Goal: Communication & Community: Answer question/provide support

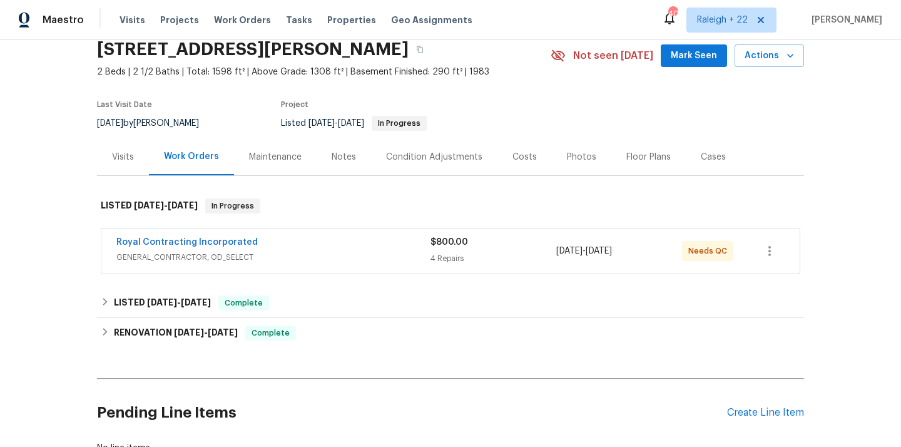
scroll to position [144, 0]
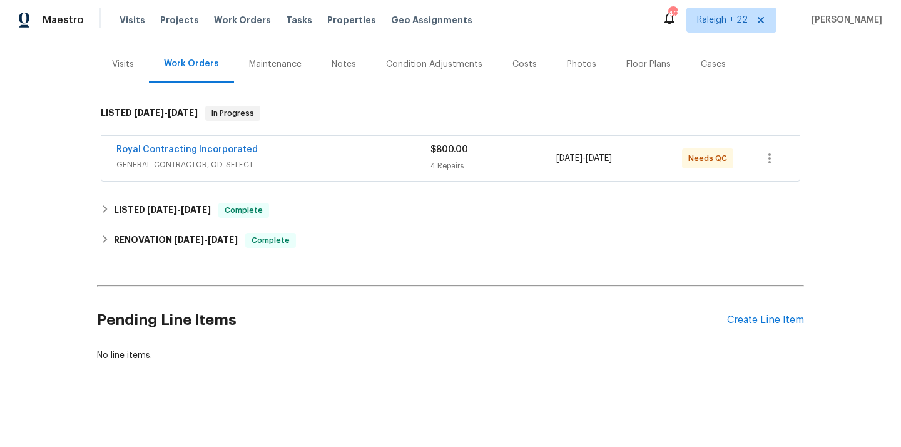
click at [178, 164] on span "GENERAL_CONTRACTOR, OD_SELECT" at bounding box center [273, 164] width 314 height 13
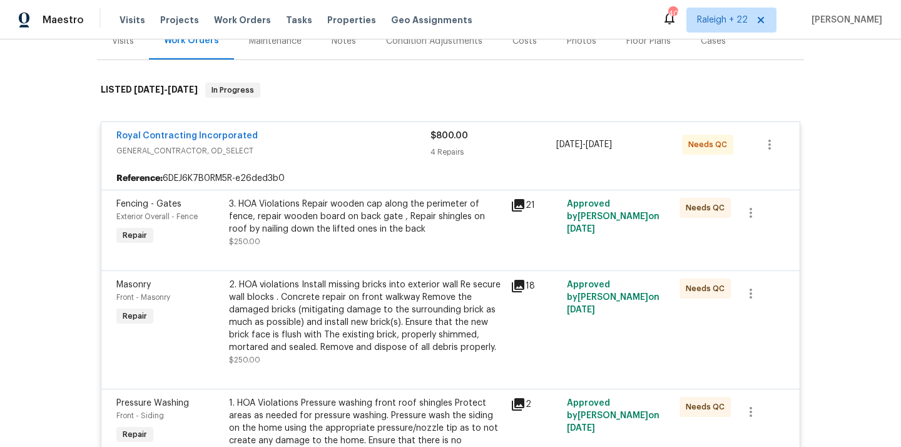
scroll to position [583, 0]
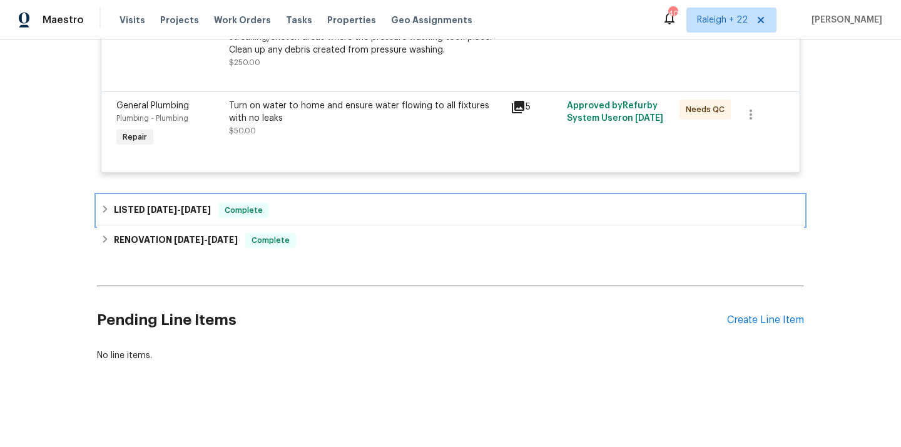
click at [108, 210] on icon at bounding box center [105, 209] width 9 height 9
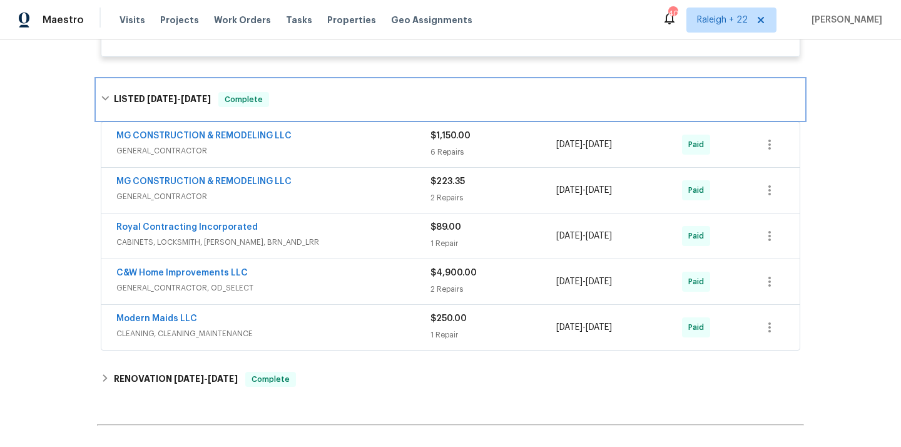
scroll to position [757, 0]
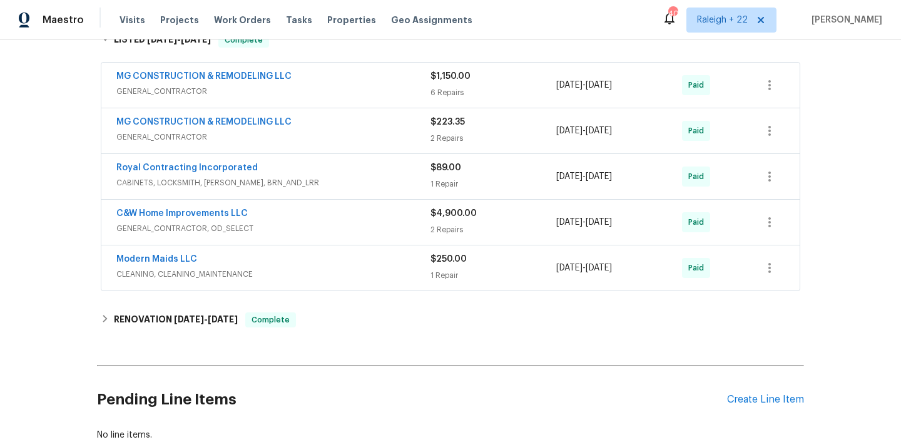
click at [154, 276] on span "CLEANING, CLEANING_MAINTENANCE" at bounding box center [273, 274] width 314 height 13
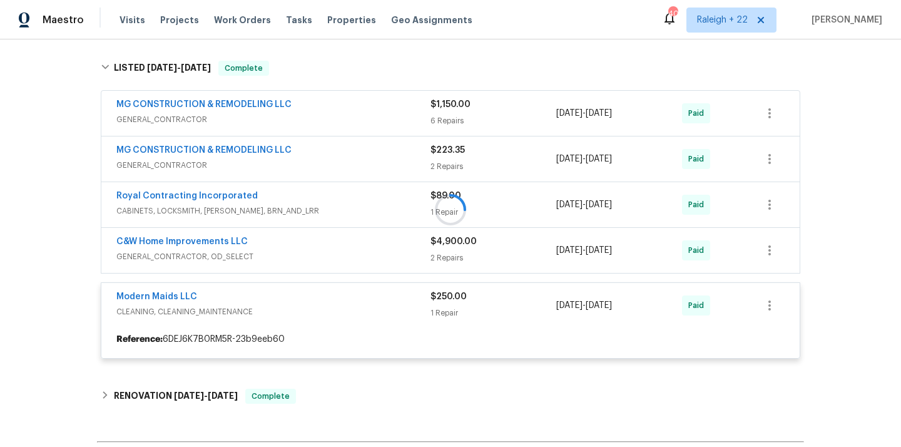
scroll to position [729, 0]
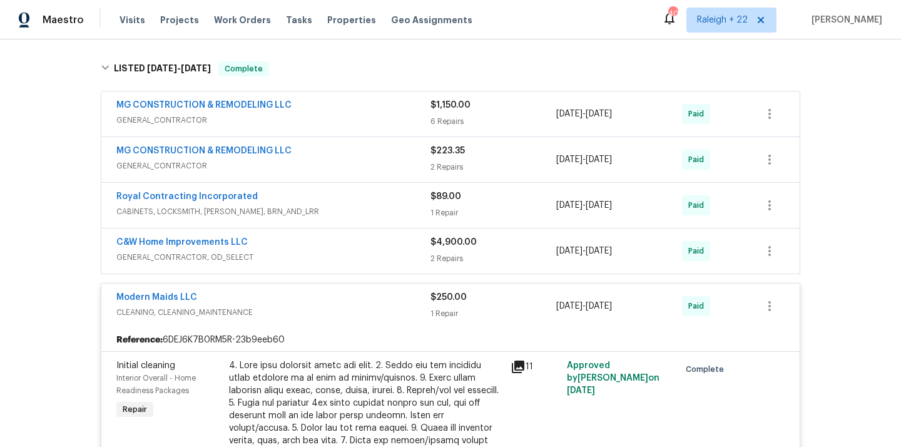
click at [188, 124] on span "GENERAL_CONTRACTOR" at bounding box center [273, 120] width 314 height 13
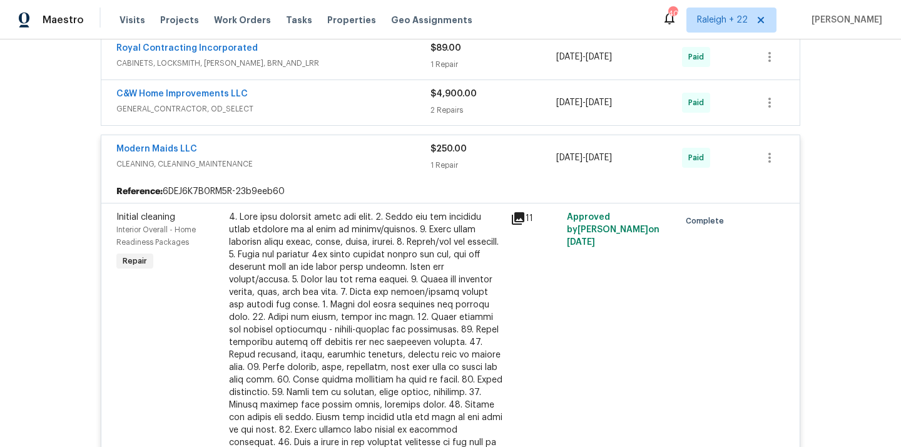
scroll to position [1687, 0]
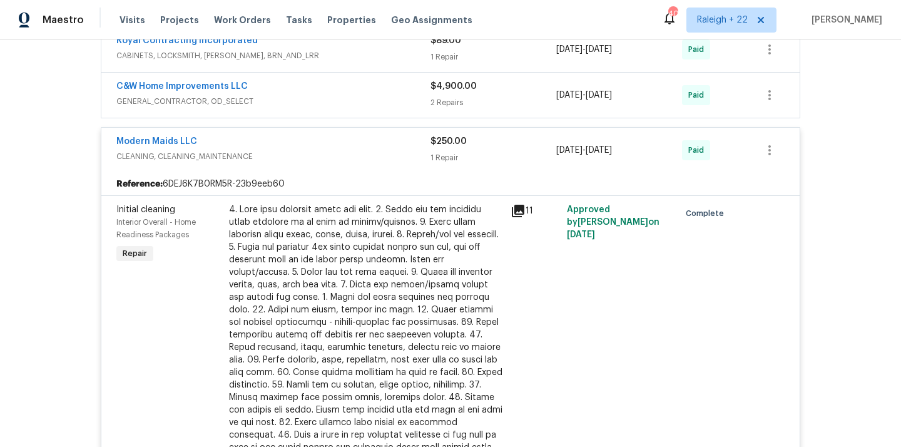
click at [211, 106] on span "GENERAL_CONTRACTOR, OD_SELECT" at bounding box center [273, 101] width 314 height 13
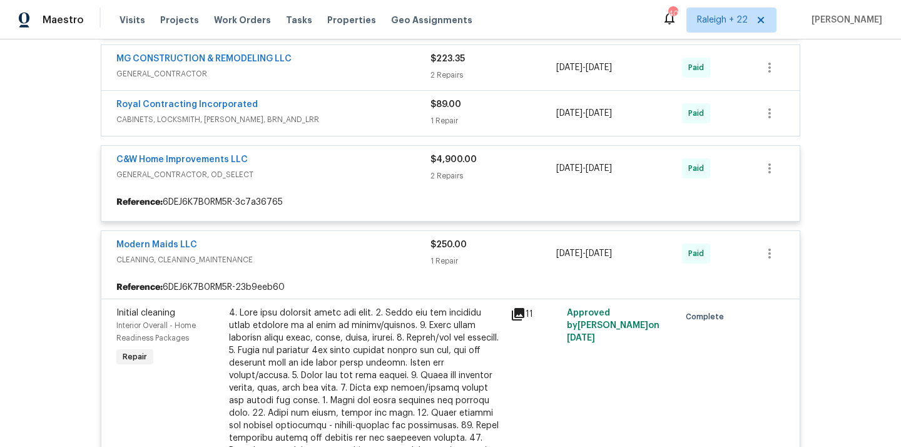
scroll to position [1622, 0]
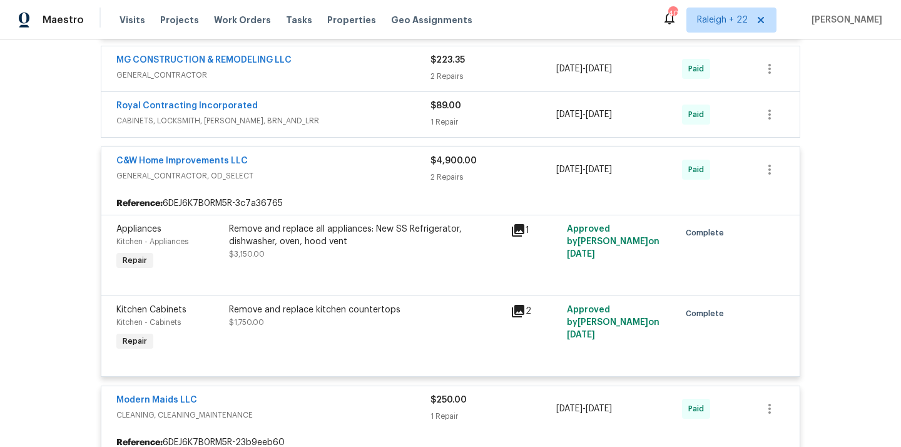
click at [178, 122] on span "CABINETS, LOCKSMITH, [PERSON_NAME], BRN_AND_LRR" at bounding box center [273, 120] width 314 height 13
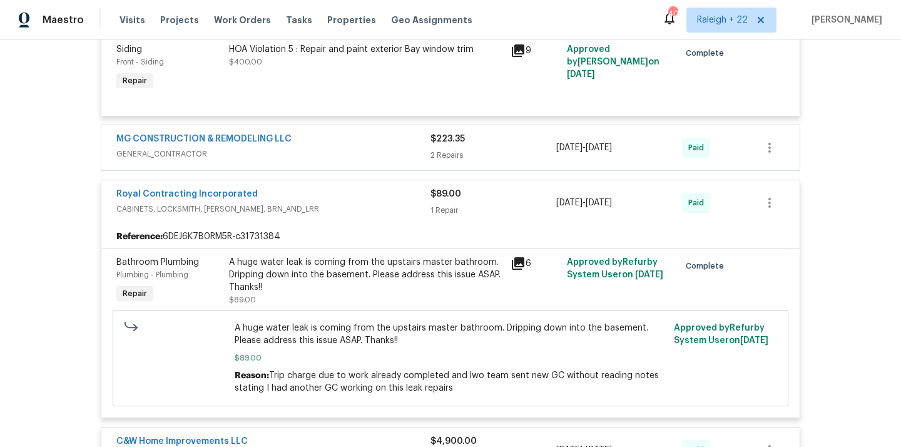
scroll to position [1540, 0]
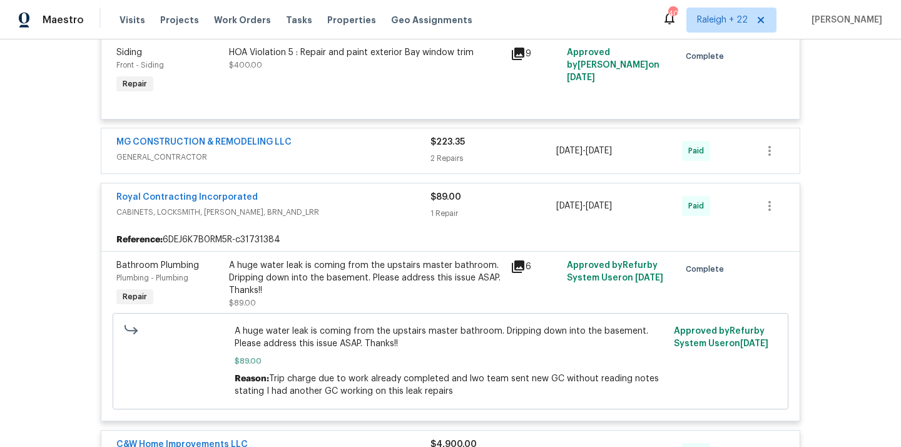
click at [166, 160] on span "GENERAL_CONTRACTOR" at bounding box center [273, 157] width 314 height 13
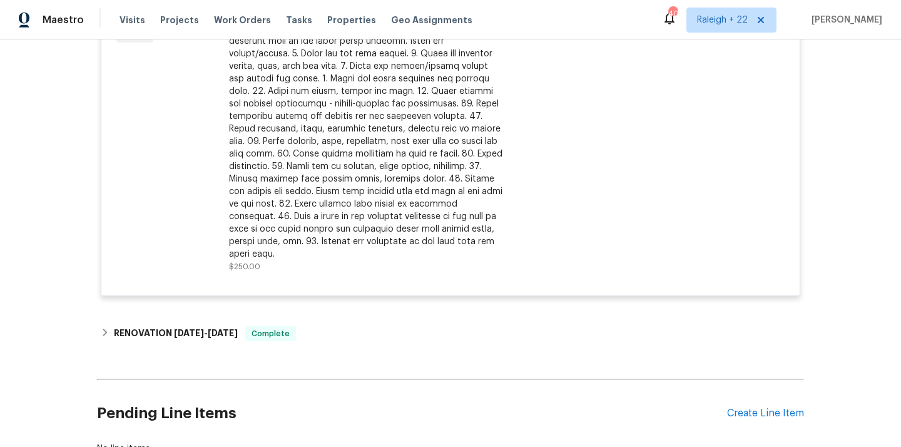
scroll to position [2584, 0]
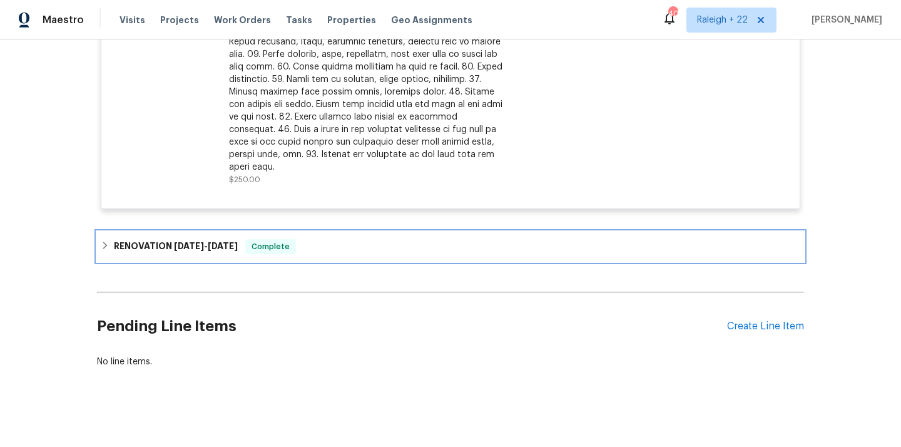
click at [106, 243] on icon at bounding box center [105, 245] width 9 height 9
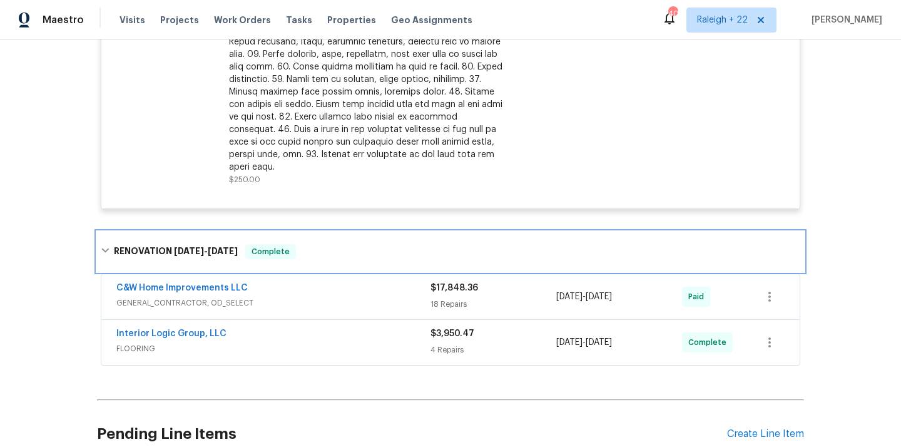
scroll to position [2691, 0]
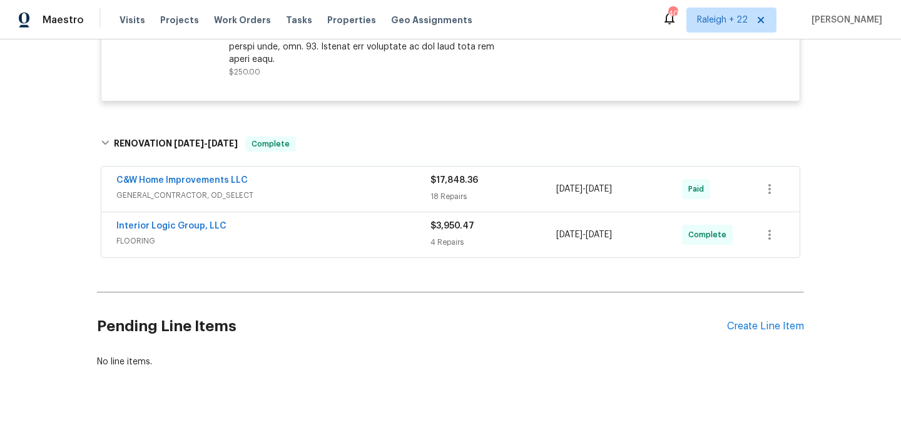
click at [174, 189] on span "GENERAL_CONTRACTOR, OD_SELECT" at bounding box center [273, 195] width 314 height 13
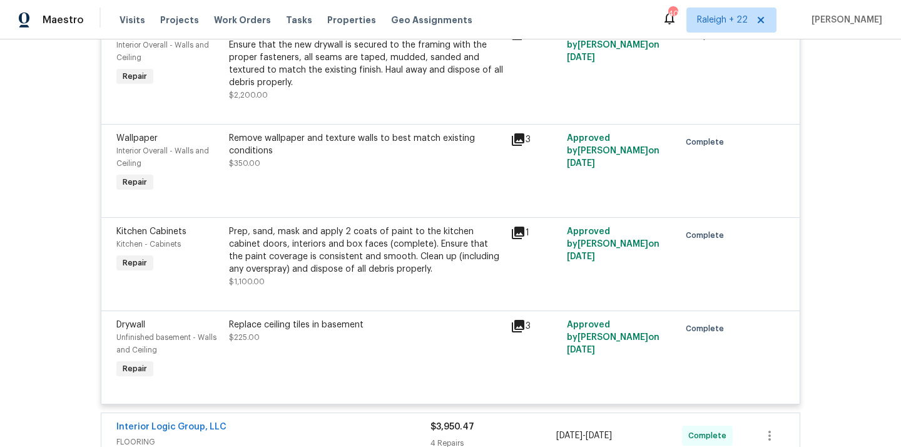
scroll to position [1195, 0]
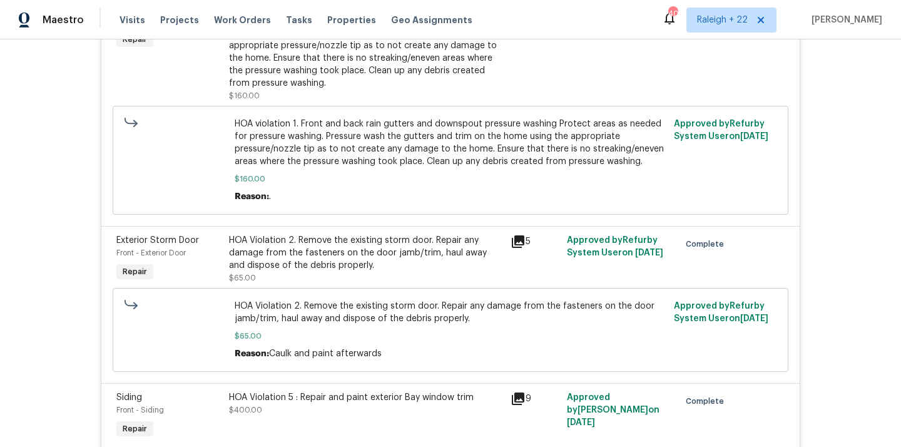
click at [356, 269] on div "HOA Violation 2. Remove the existing storm door. Repair any damage from the fas…" at bounding box center [366, 253] width 274 height 38
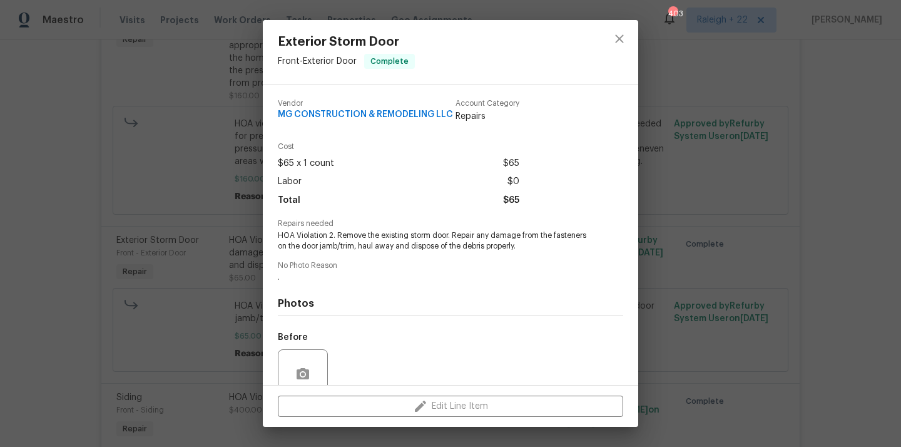
scroll to position [108, 0]
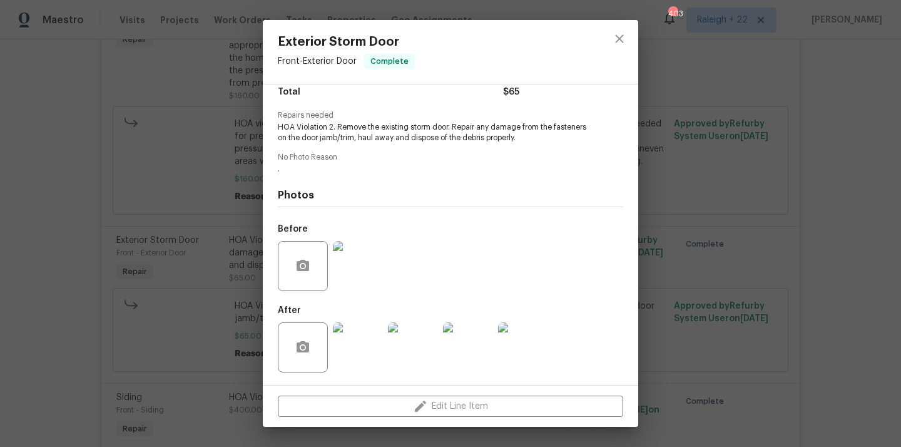
click at [361, 365] on img at bounding box center [358, 347] width 50 height 50
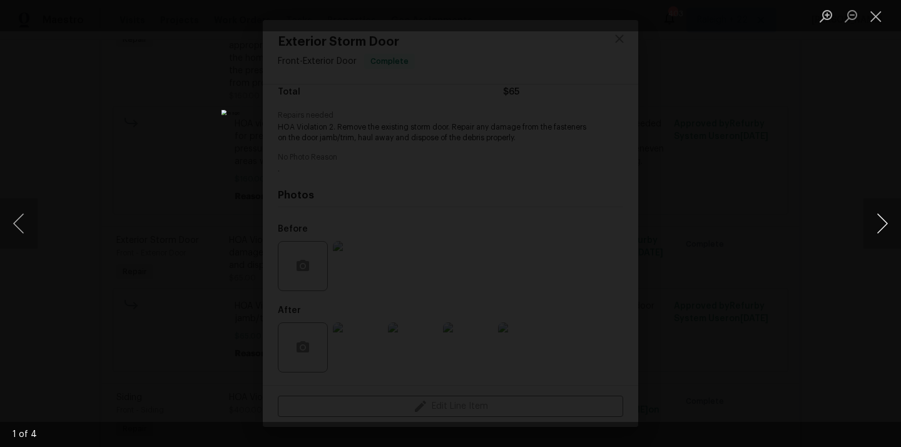
click at [879, 221] on button "Next image" at bounding box center [882, 223] width 38 height 50
click at [880, 221] on button "Next image" at bounding box center [882, 223] width 38 height 50
click at [880, 222] on button "Next image" at bounding box center [882, 223] width 38 height 50
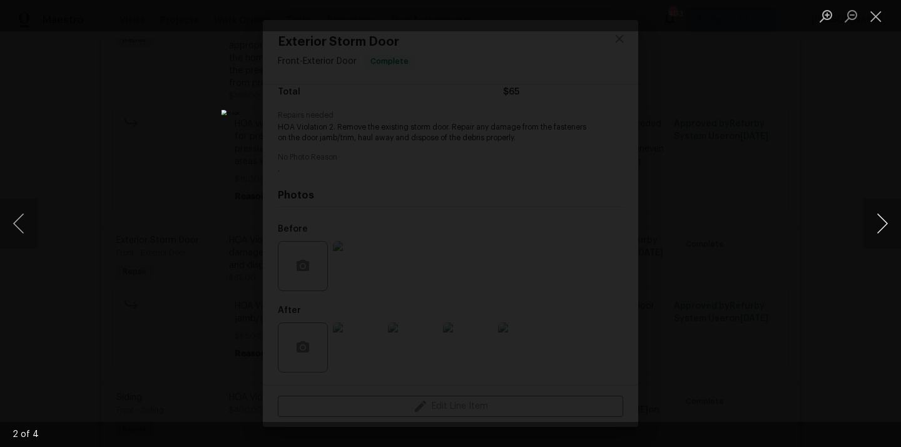
click at [880, 223] on button "Next image" at bounding box center [882, 223] width 38 height 50
click at [872, 14] on button "Close lightbox" at bounding box center [875, 16] width 25 height 22
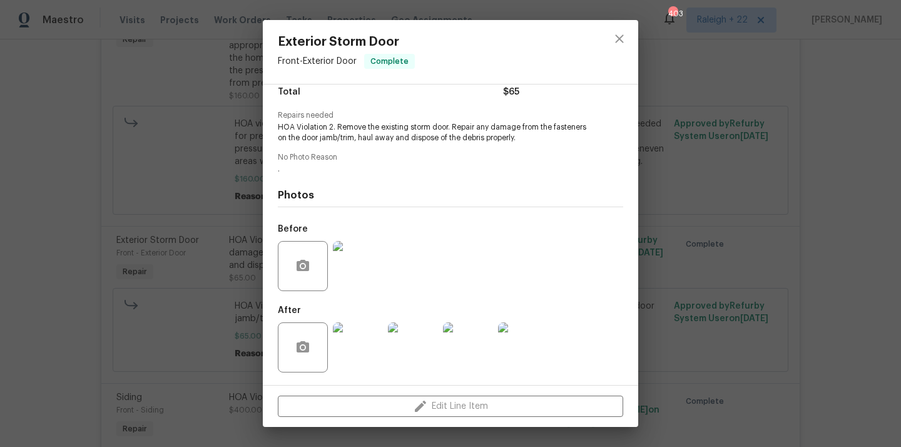
click at [377, 352] on img at bounding box center [358, 347] width 50 height 50
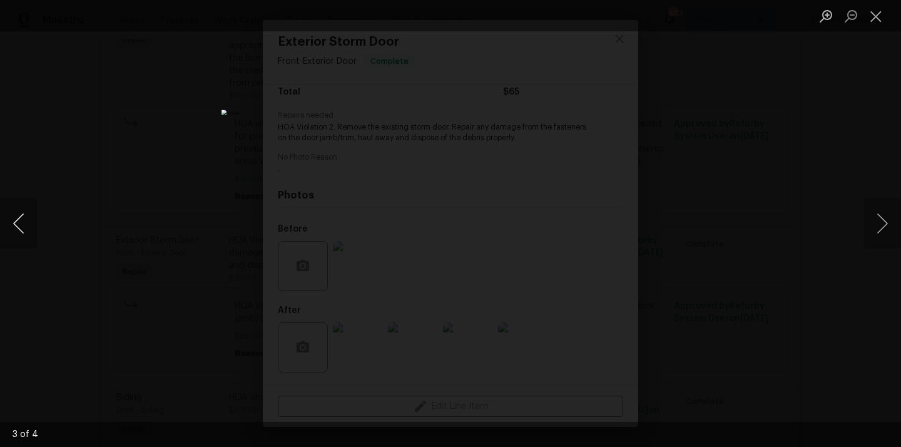
click at [8, 219] on button "Previous image" at bounding box center [19, 223] width 38 height 50
click at [885, 218] on button "Next image" at bounding box center [882, 223] width 38 height 50
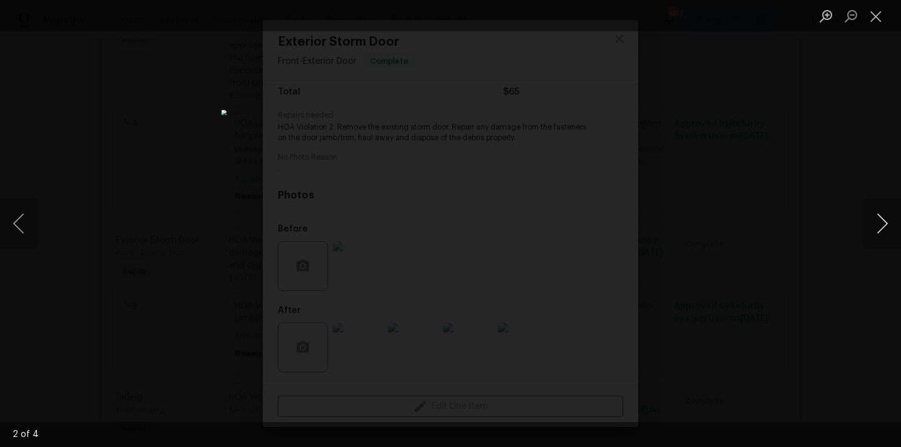
click at [885, 218] on button "Next image" at bounding box center [882, 223] width 38 height 50
click at [13, 233] on button "Previous image" at bounding box center [19, 223] width 38 height 50
click at [16, 233] on button "Previous image" at bounding box center [19, 223] width 38 height 50
click at [10, 225] on button "Previous image" at bounding box center [19, 223] width 38 height 50
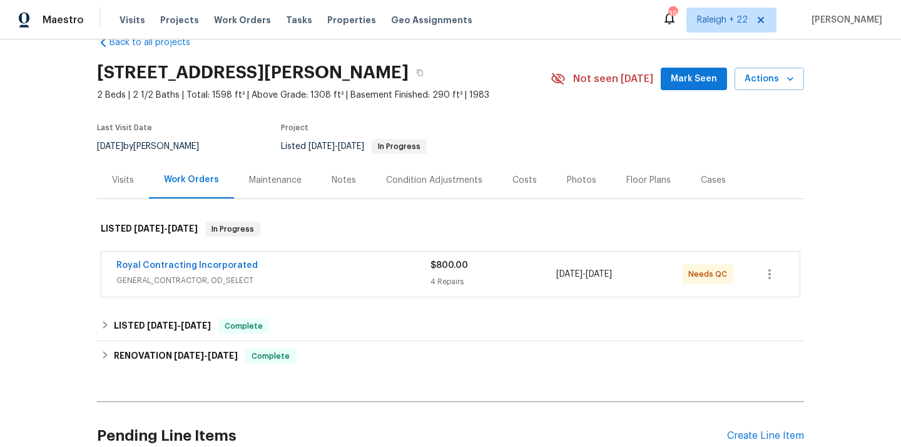
scroll to position [85, 0]
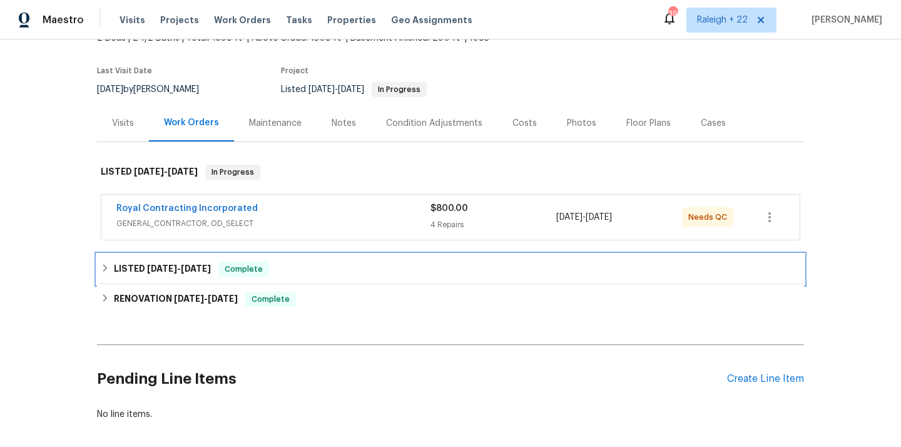
click at [109, 266] on icon at bounding box center [105, 267] width 9 height 9
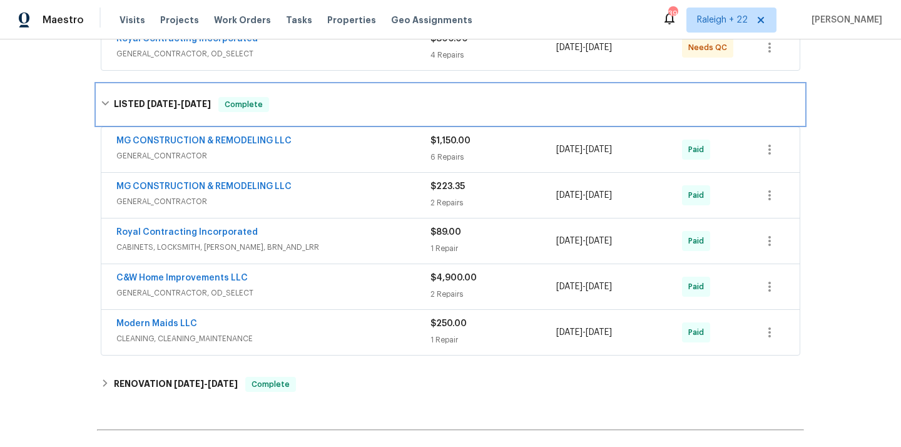
scroll to position [348, 0]
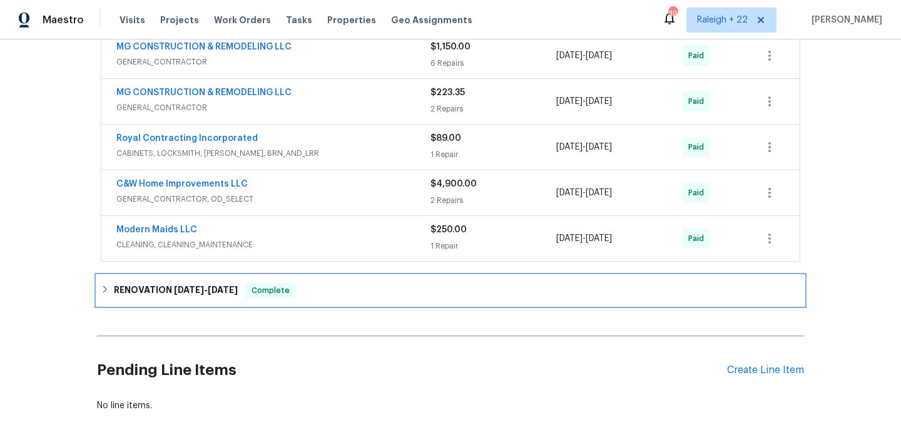
click at [108, 290] on icon at bounding box center [105, 289] width 9 height 9
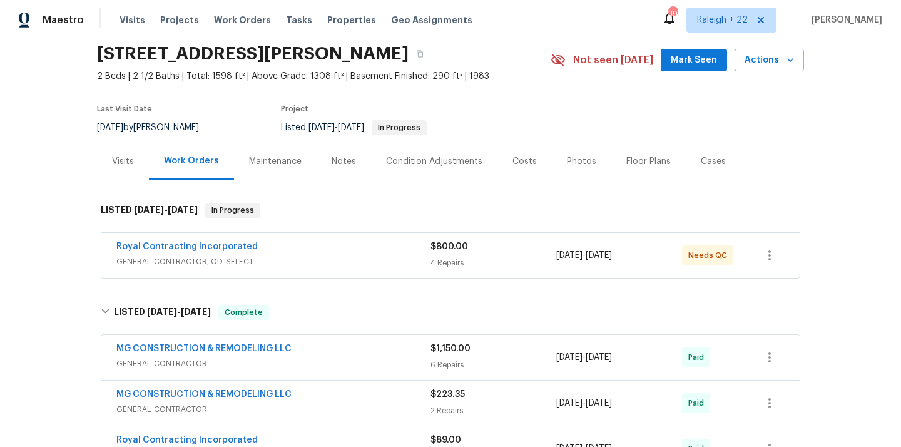
scroll to position [0, 0]
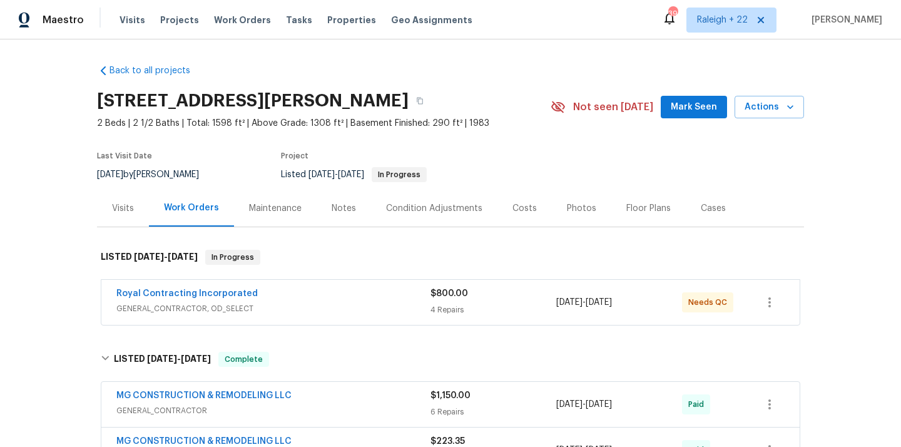
click at [216, 309] on span "GENERAL_CONTRACTOR, OD_SELECT" at bounding box center [273, 308] width 314 height 13
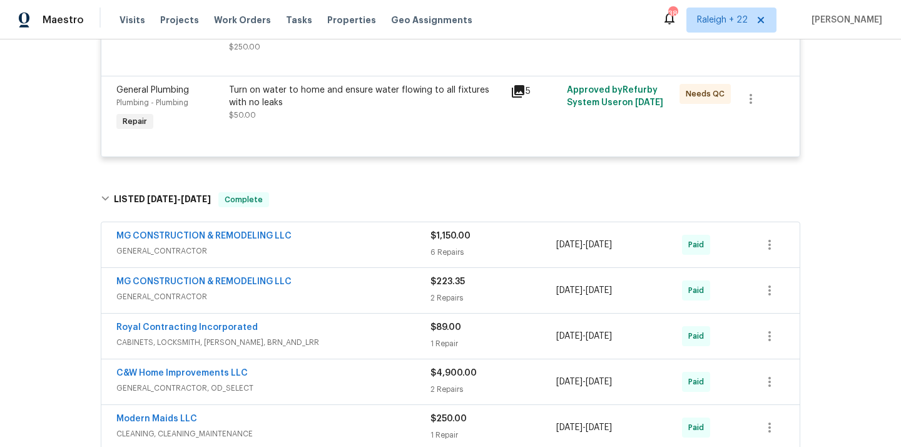
scroll to position [590, 0]
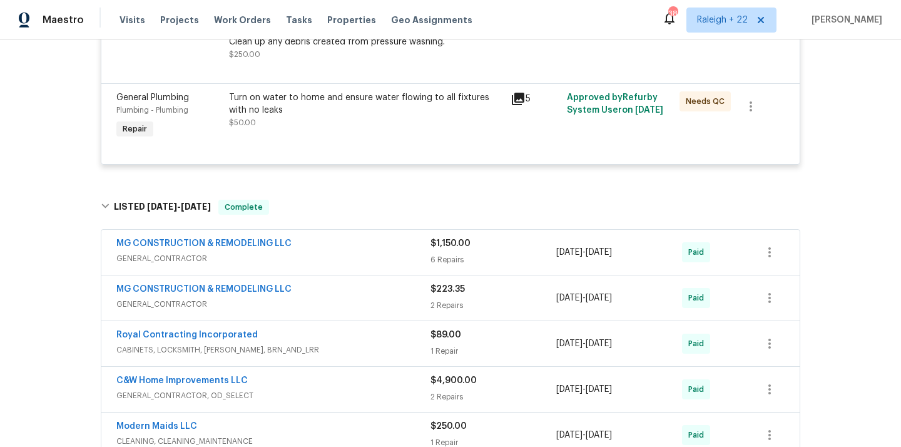
click at [167, 255] on span "GENERAL_CONTRACTOR" at bounding box center [273, 258] width 314 height 13
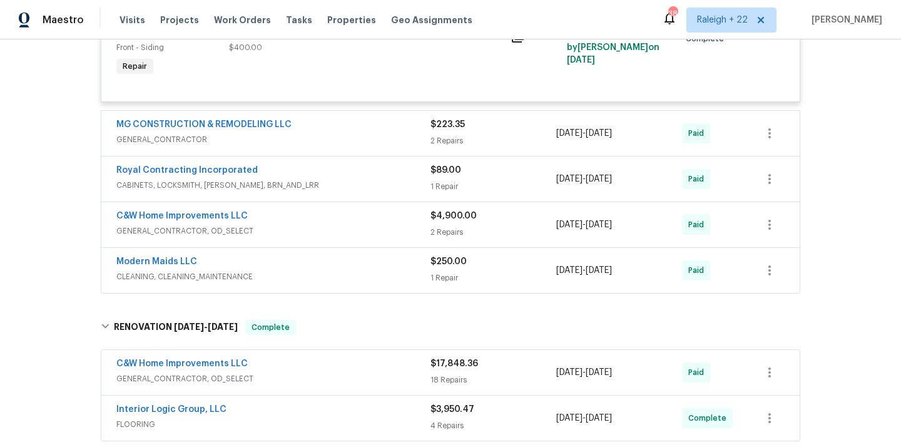
scroll to position [1750, 0]
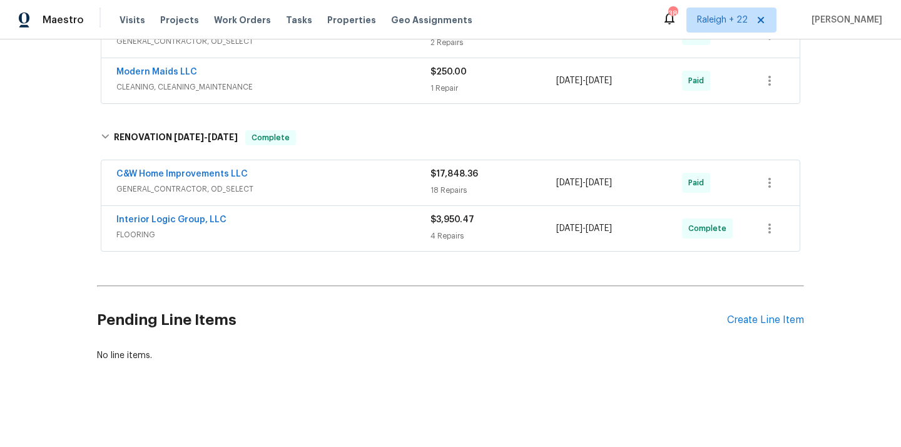
click at [137, 237] on span "FLOORING" at bounding box center [273, 234] width 314 height 13
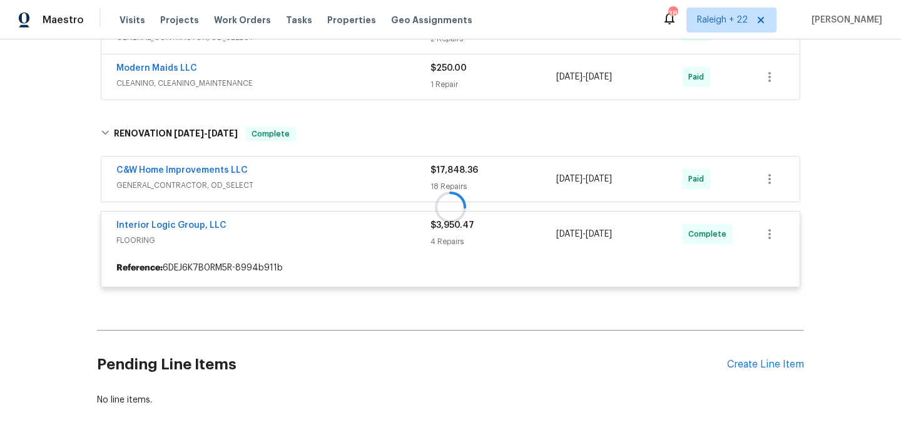
scroll to position [1705, 0]
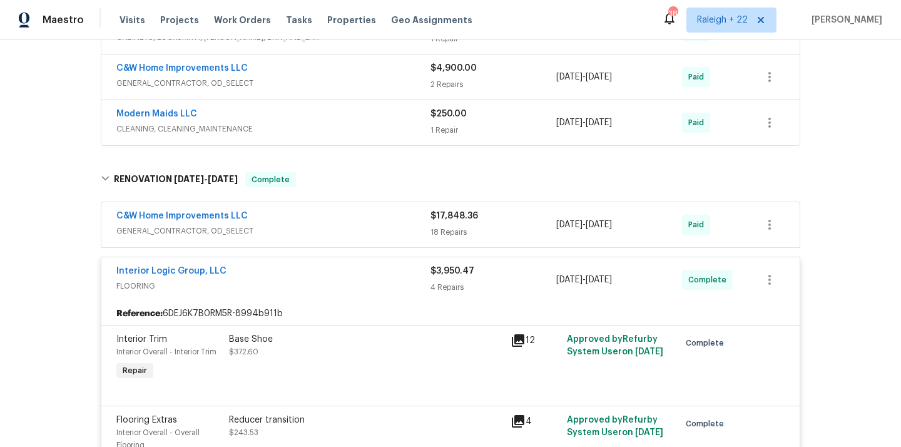
click at [196, 233] on span "GENERAL_CONTRACTOR, OD_SELECT" at bounding box center [273, 231] width 314 height 13
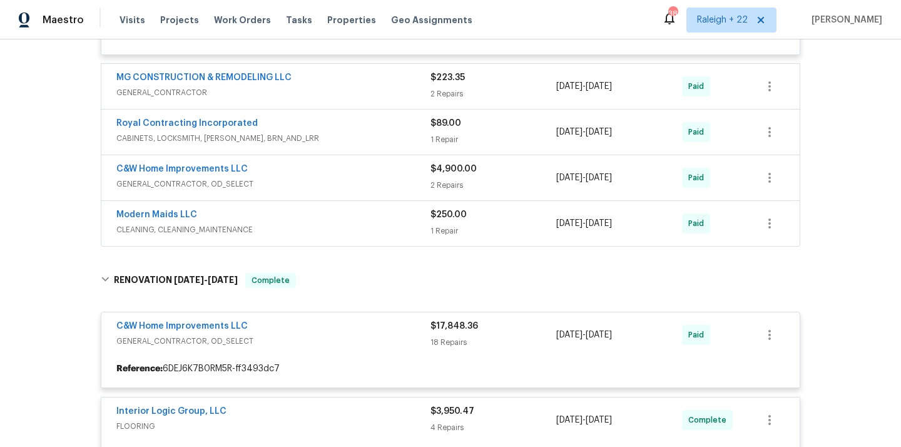
scroll to position [1594, 0]
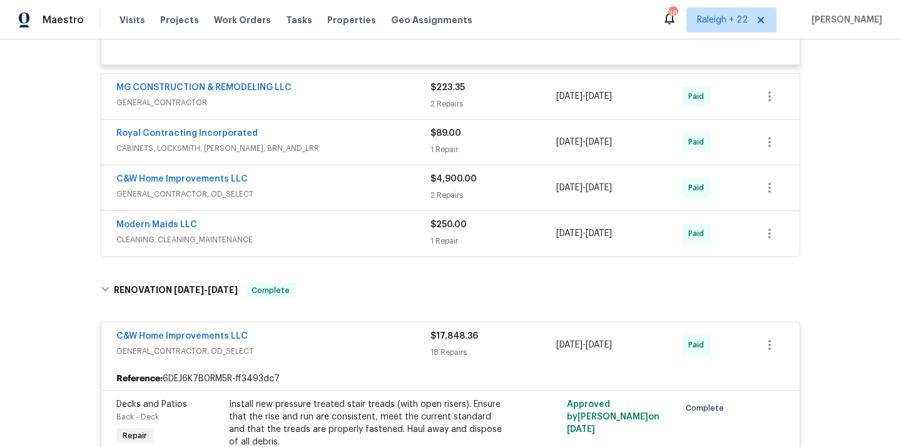
click at [197, 245] on span "CLEANING, CLEANING_MAINTENANCE" at bounding box center [273, 239] width 314 height 13
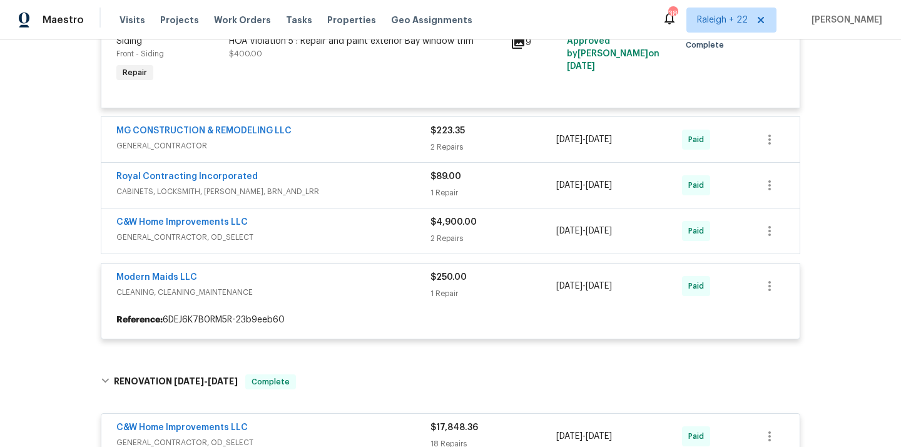
scroll to position [1545, 0]
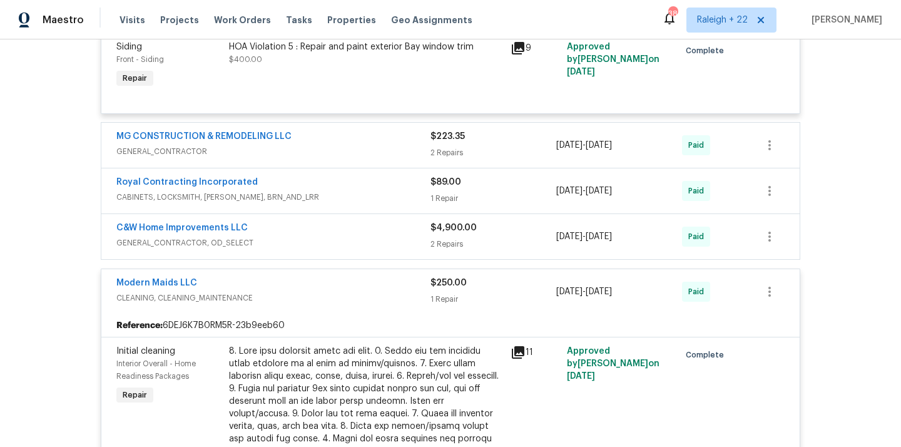
click at [223, 246] on span "GENERAL_CONTRACTOR, OD_SELECT" at bounding box center [273, 242] width 314 height 13
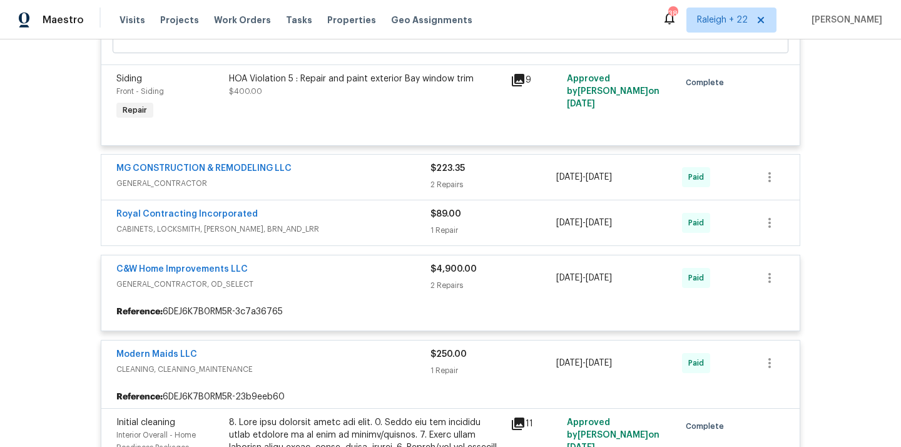
scroll to position [1506, 0]
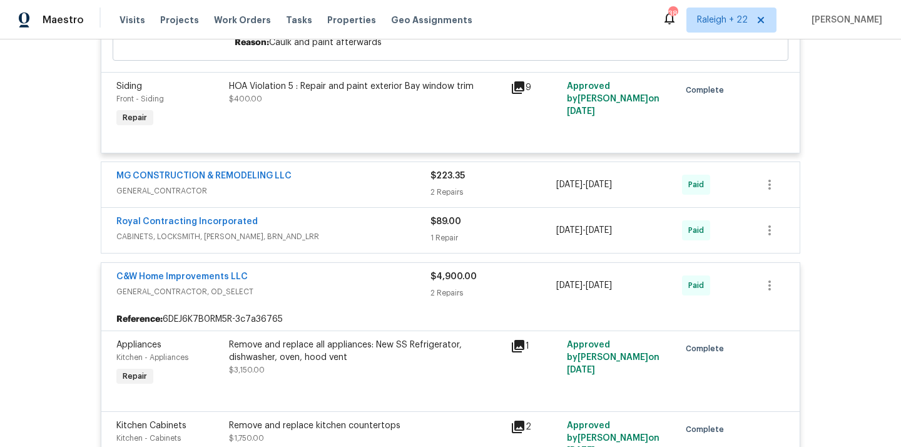
click at [246, 243] on span "CABINETS, LOCKSMITH, [PERSON_NAME], BRN_AND_LRR" at bounding box center [273, 236] width 314 height 13
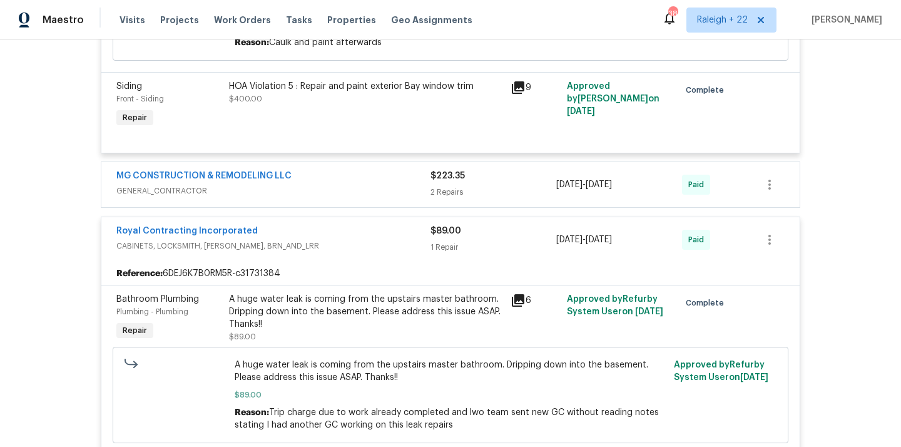
scroll to position [1492, 0]
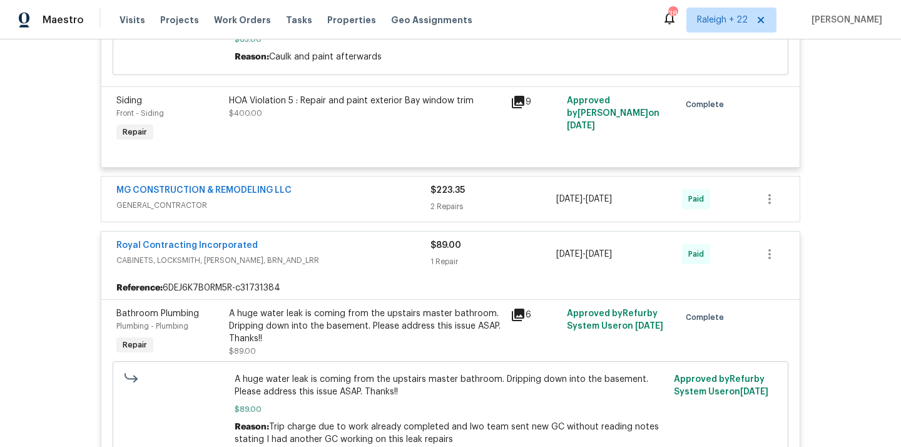
click at [191, 211] on span "GENERAL_CONTRACTOR" at bounding box center [273, 205] width 314 height 13
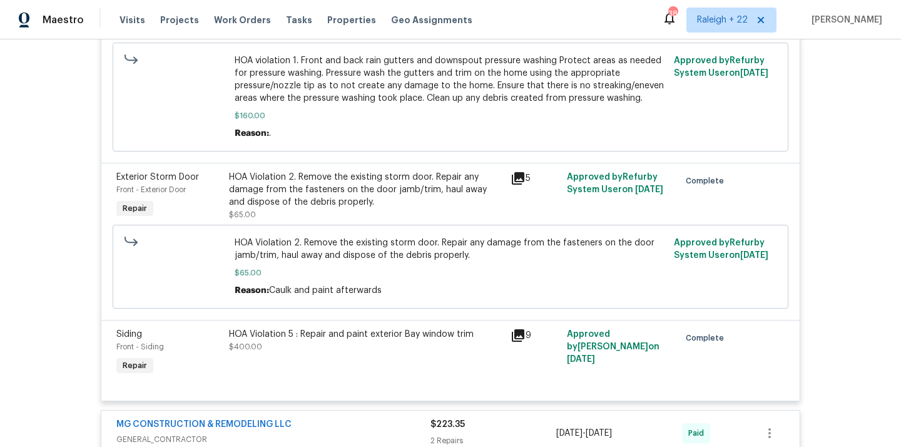
scroll to position [1278, 0]
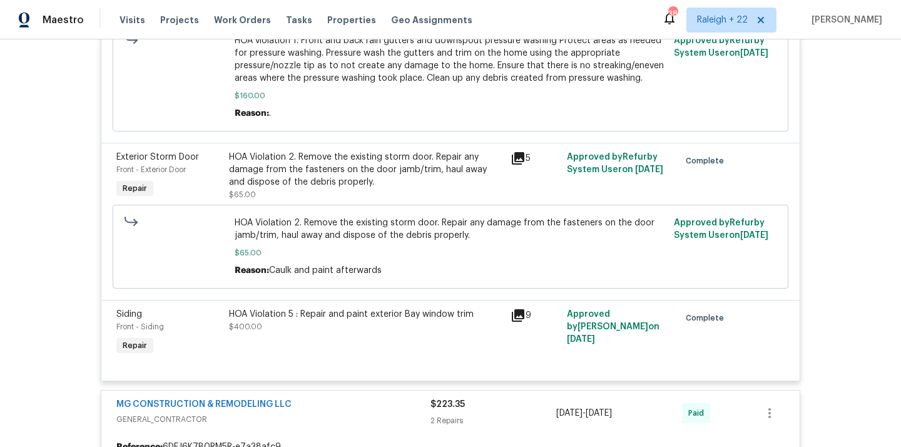
click at [393, 175] on div "HOA Violation 2. Remove the existing storm door. Repair any damage from the fas…" at bounding box center [366, 170] width 274 height 38
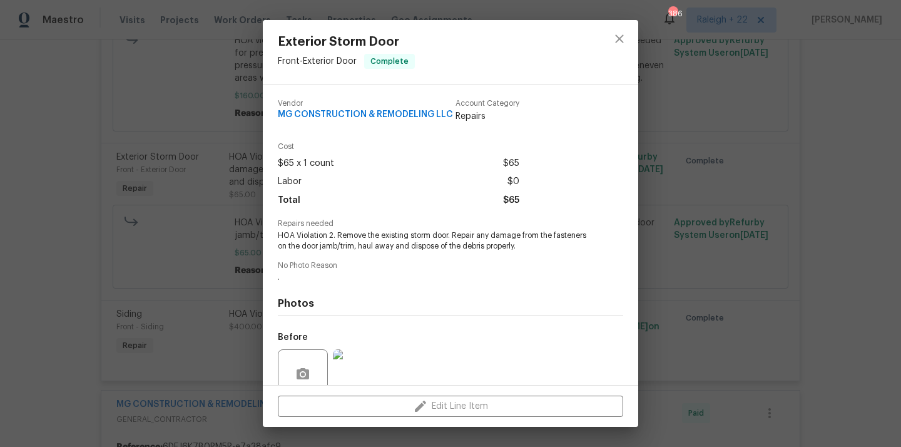
scroll to position [108, 0]
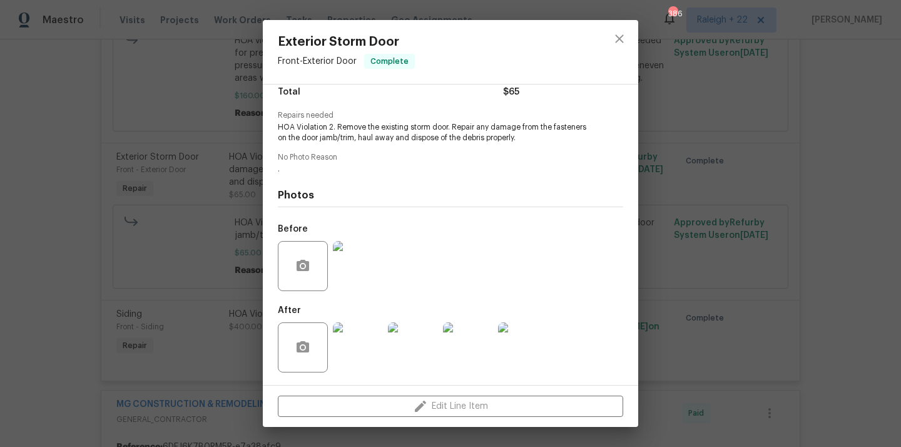
click at [357, 275] on img at bounding box center [358, 266] width 50 height 50
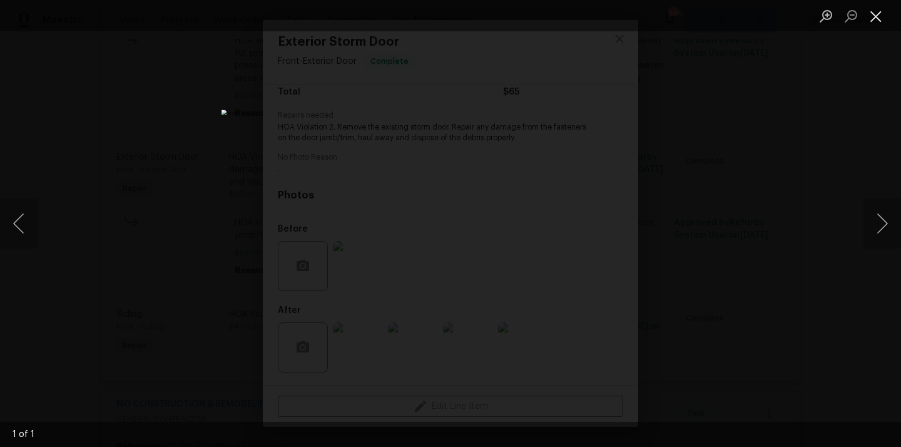
click at [877, 13] on button "Close lightbox" at bounding box center [875, 16] width 25 height 22
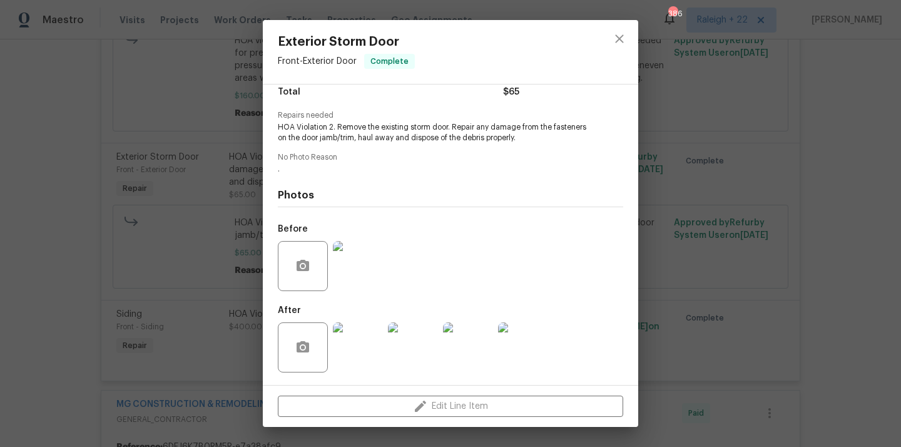
click at [375, 350] on img at bounding box center [358, 347] width 50 height 50
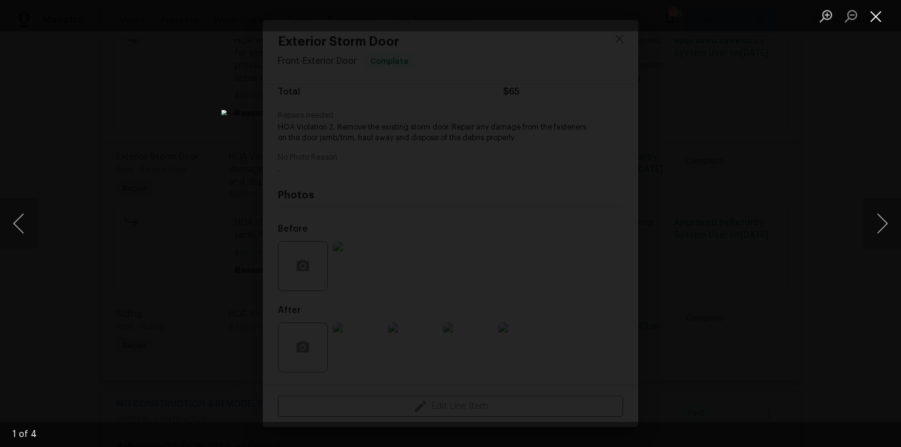
click at [874, 19] on button "Close lightbox" at bounding box center [875, 16] width 25 height 22
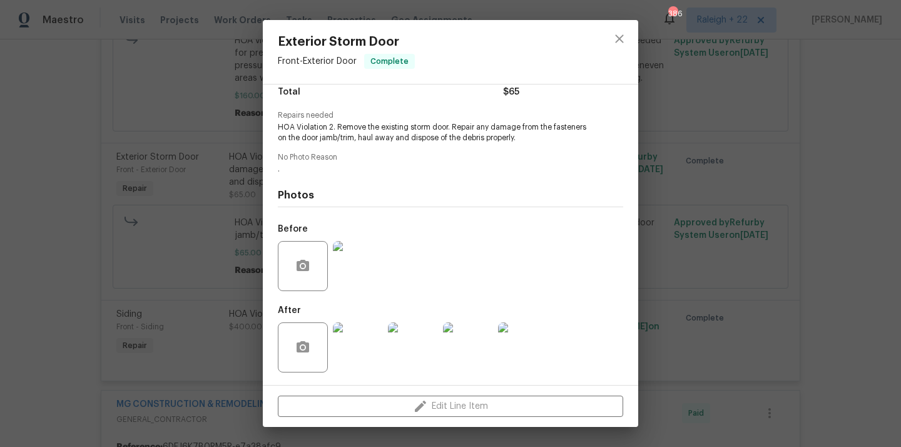
click at [370, 263] on img at bounding box center [358, 266] width 50 height 50
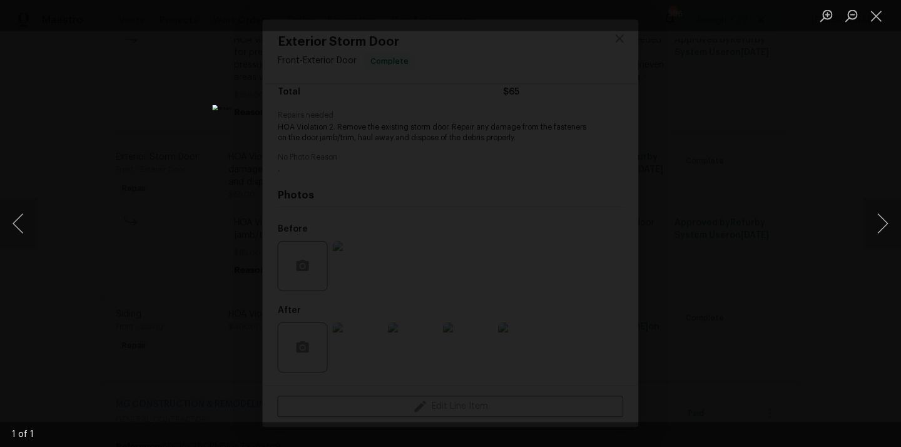
scroll to position [0, 0]
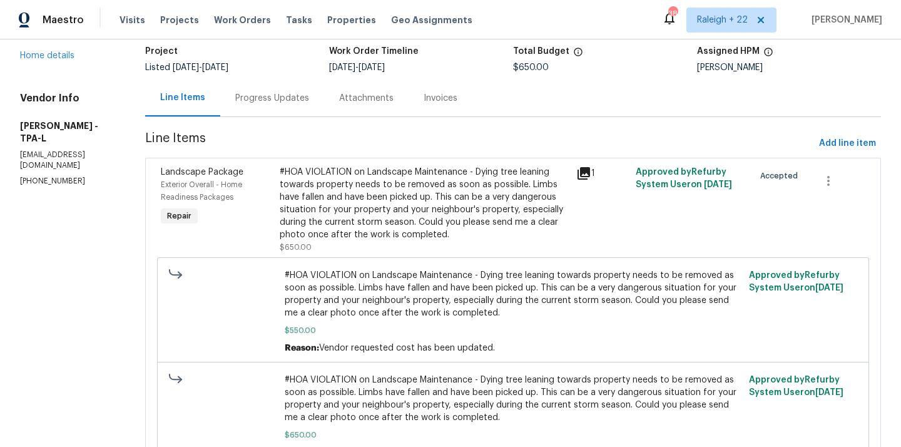
scroll to position [8, 0]
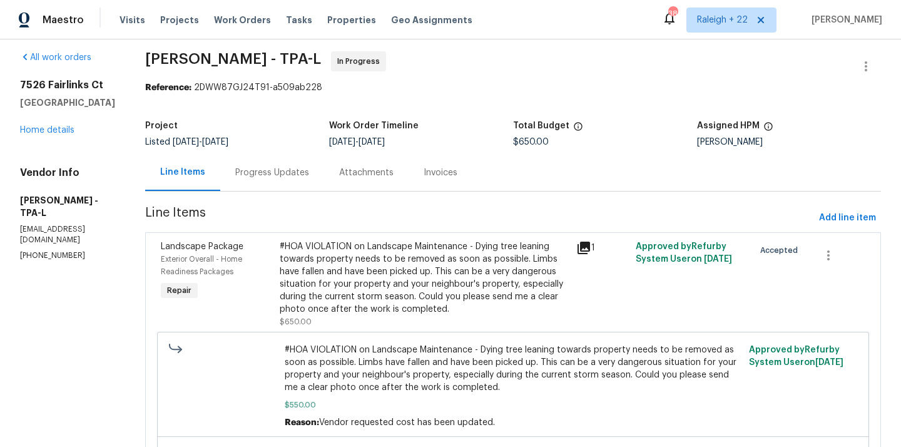
click at [309, 173] on div "Progress Updates" at bounding box center [272, 172] width 74 height 13
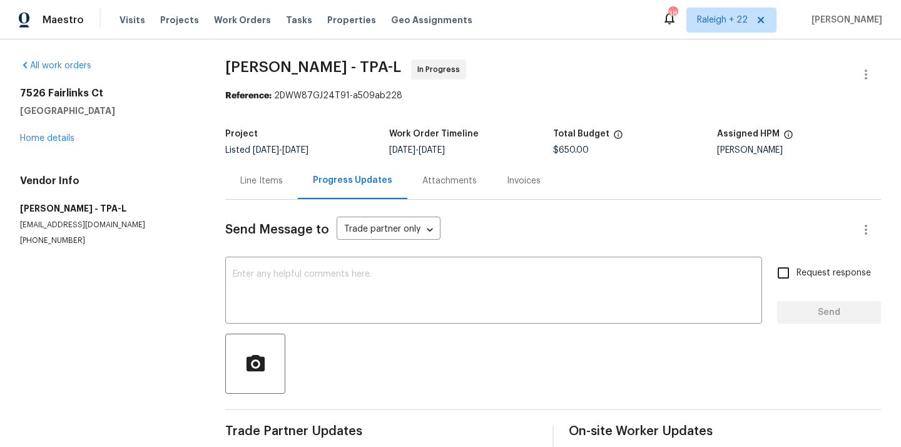
click at [271, 176] on div "Line Items" at bounding box center [261, 180] width 43 height 13
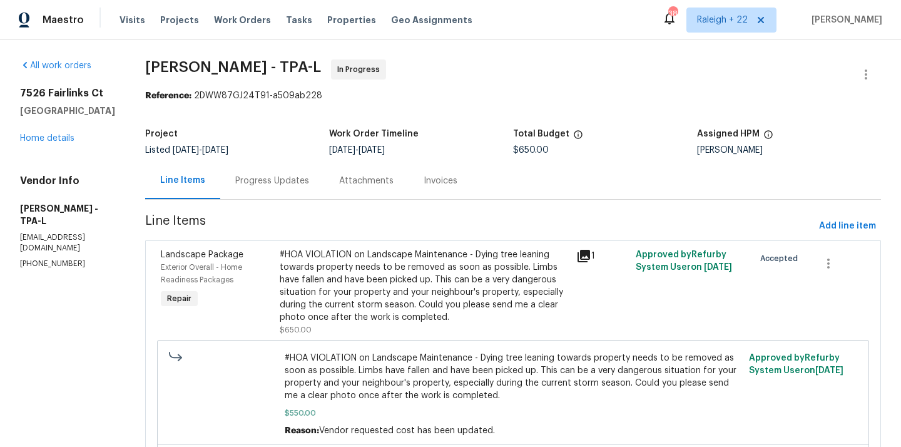
click at [306, 184] on div "Progress Updates" at bounding box center [272, 180] width 74 height 13
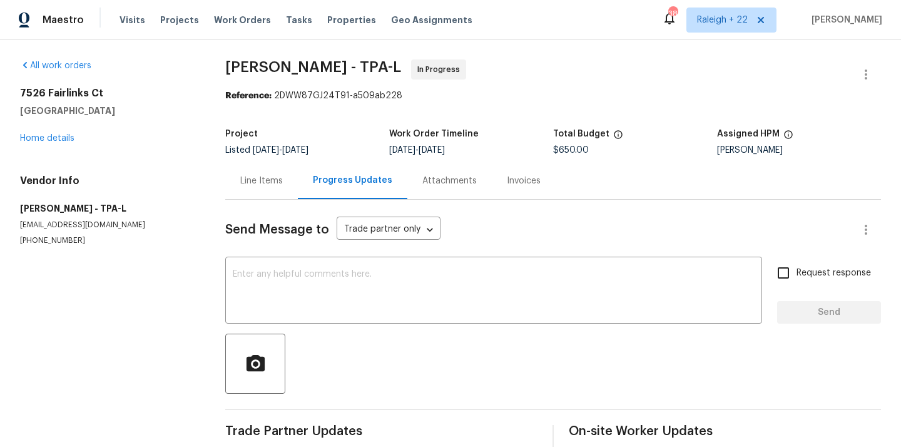
click at [278, 191] on div "Line Items" at bounding box center [261, 180] width 73 height 37
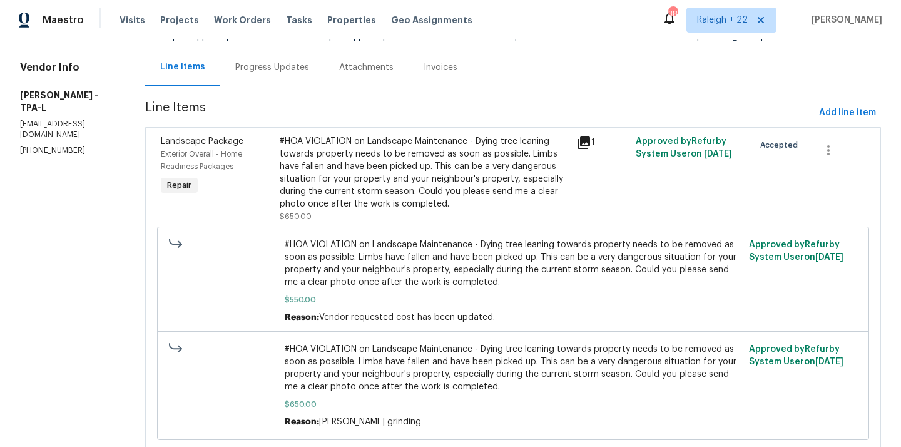
scroll to position [154, 0]
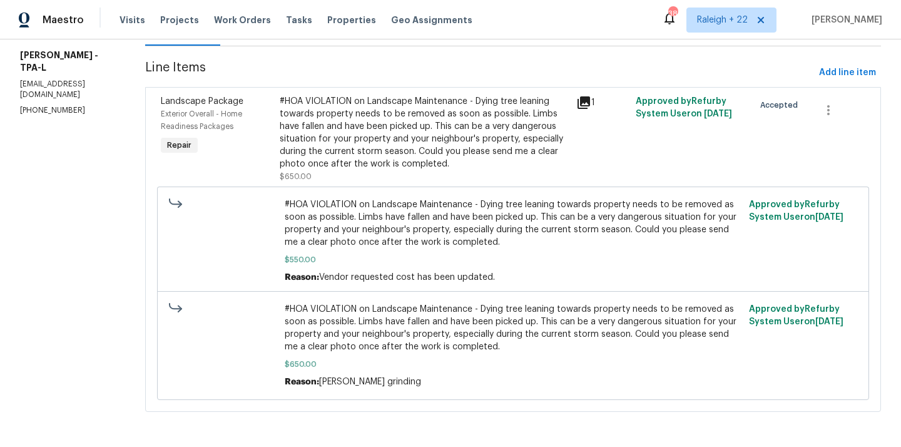
click at [457, 155] on div "#HOA VIOLATION on Landscape Maintenance - Dying tree leaning towards property n…" at bounding box center [424, 132] width 289 height 75
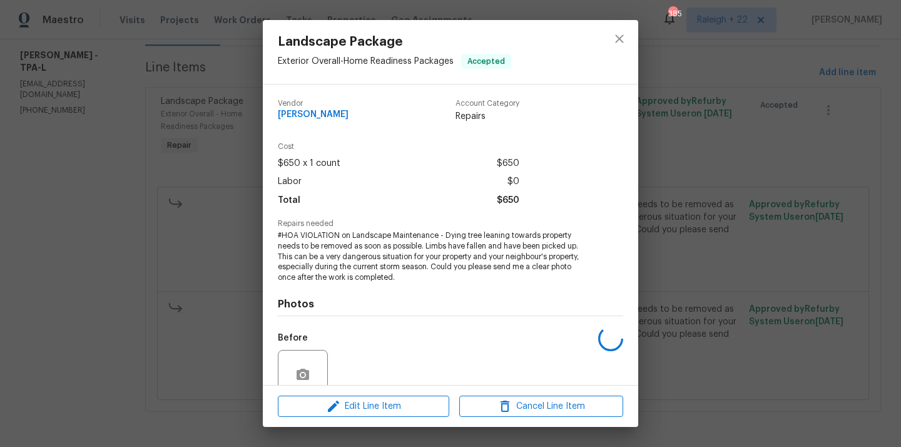
scroll to position [109, 0]
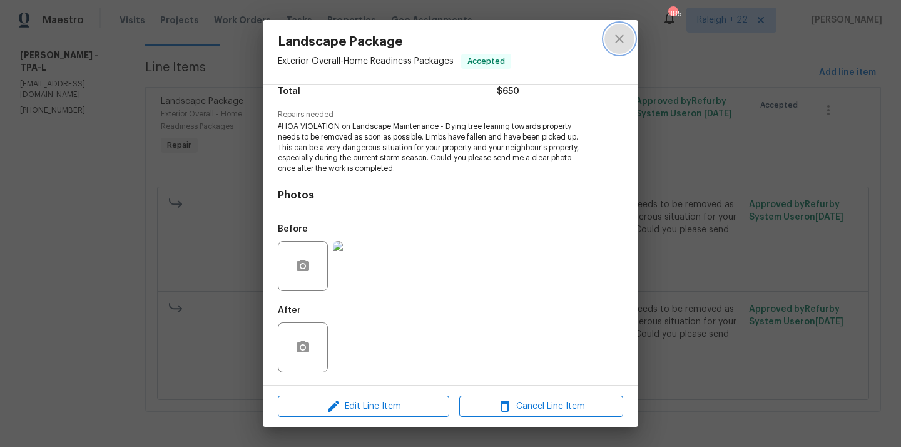
click at [617, 35] on icon "close" at bounding box center [619, 38] width 15 height 15
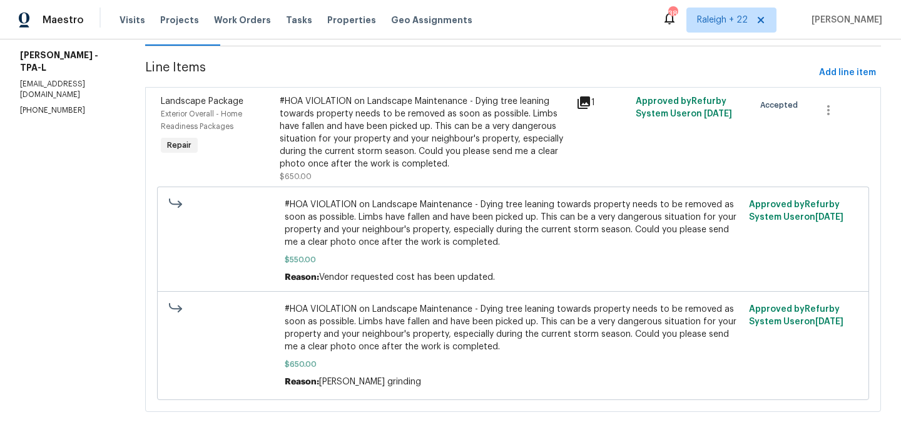
scroll to position [0, 0]
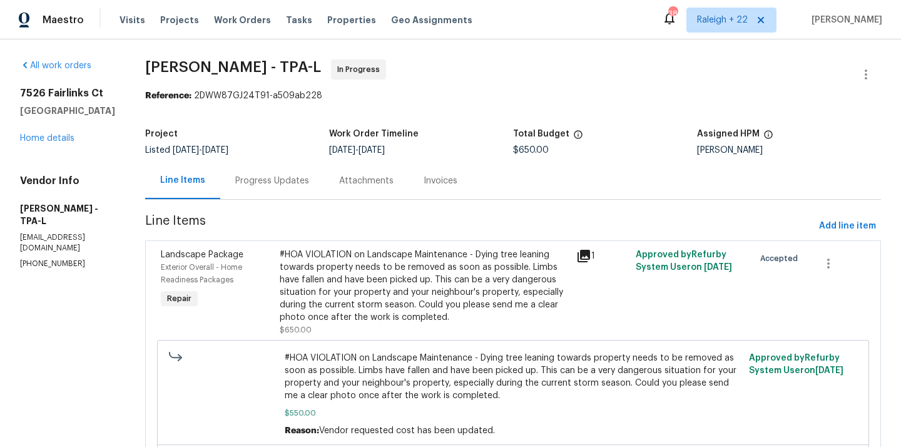
click at [316, 171] on div "Progress Updates" at bounding box center [272, 180] width 104 height 37
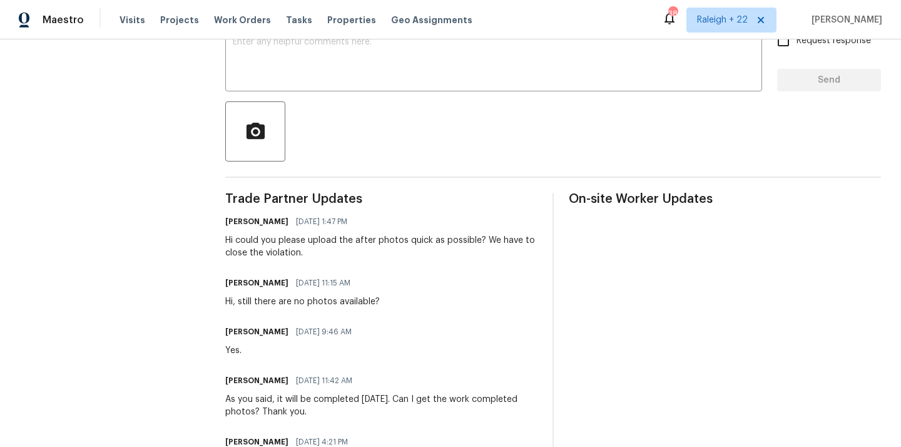
scroll to position [243, 0]
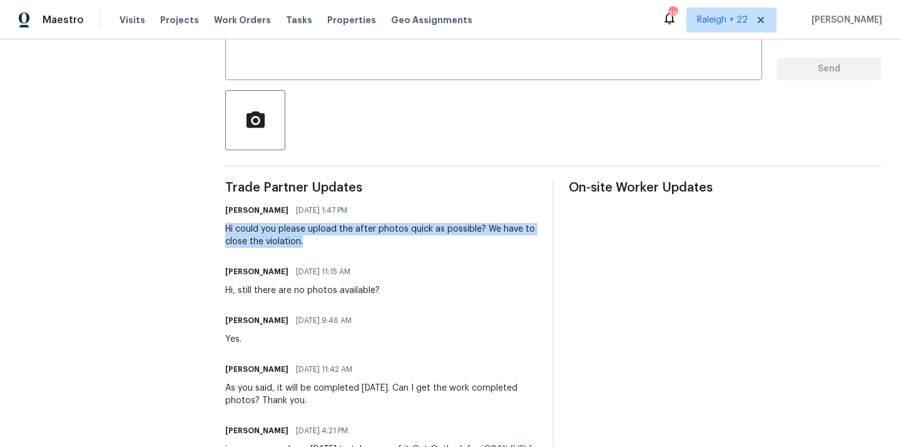
drag, startPoint x: 216, startPoint y: 231, endPoint x: 311, endPoint y: 236, distance: 95.2
copy div "Hi could you please upload the after photos quick as possible? We have to close…"
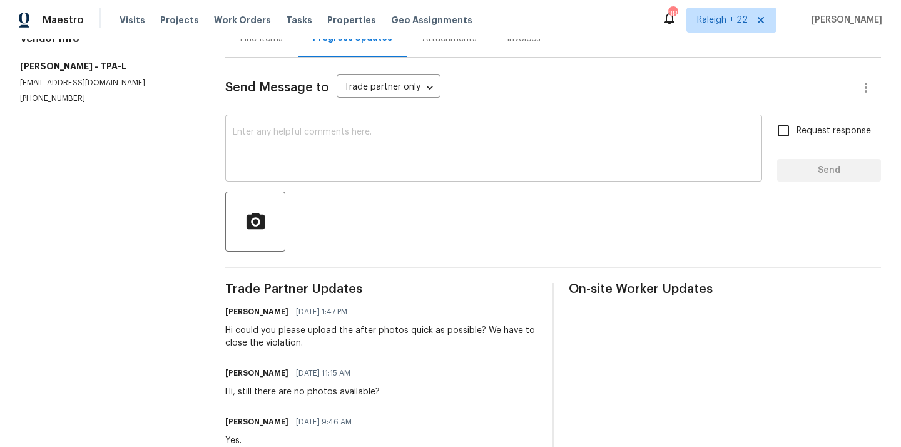
click at [346, 141] on textarea at bounding box center [494, 150] width 522 height 44
paste textarea "Hi could you please upload the after photos quick as possible? We have to close…"
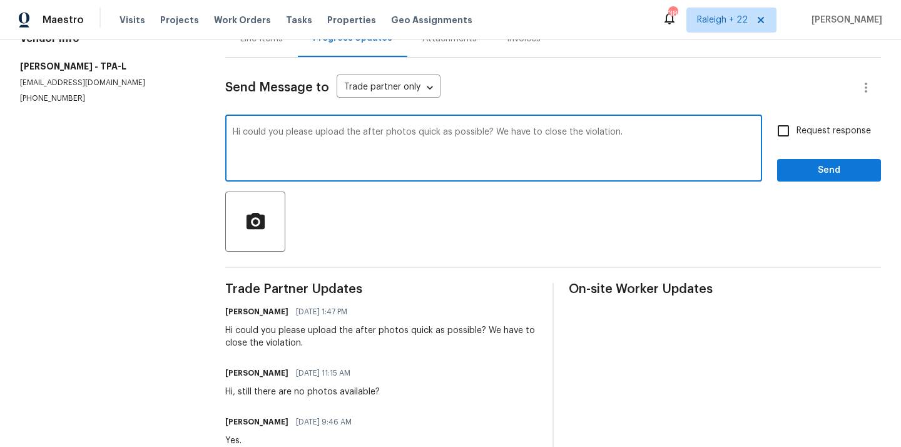
type textarea "Hi could you please upload the after photos quick as possible? We have to close…"
click at [785, 129] on input "Request response" at bounding box center [783, 131] width 26 height 26
checkbox input "true"
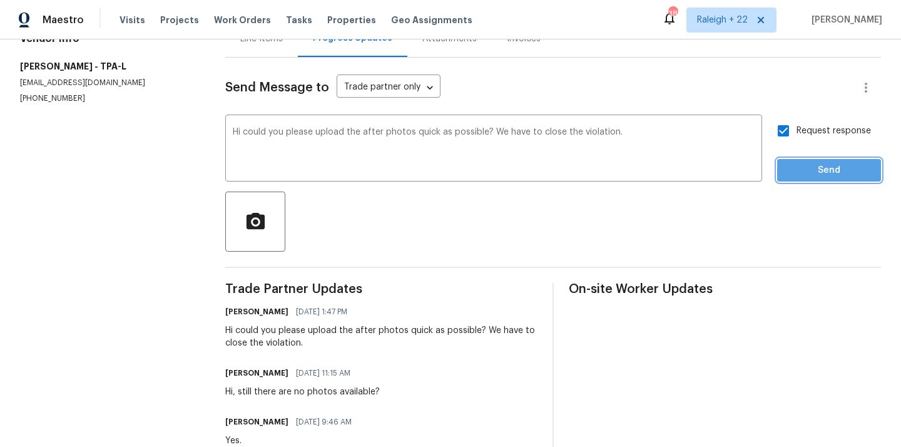
click at [806, 166] on span "Send" at bounding box center [829, 171] width 84 height 16
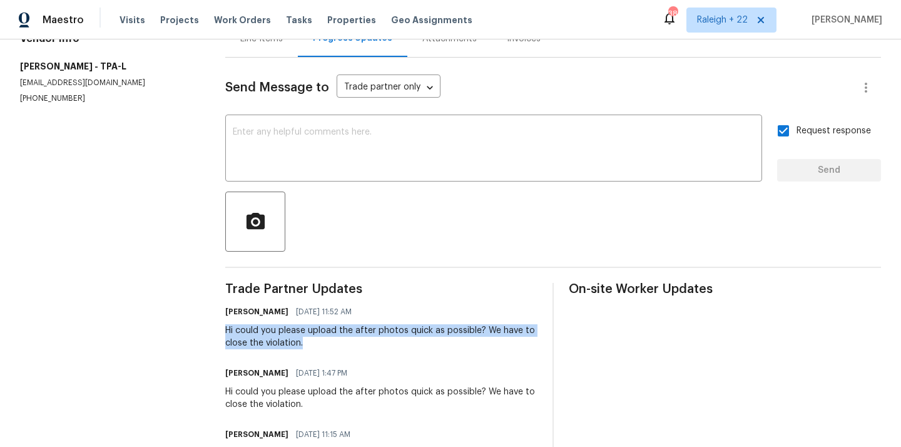
drag, startPoint x: 220, startPoint y: 330, endPoint x: 325, endPoint y: 337, distance: 105.3
copy div "Hi could you please upload the after photos quick as possible? We have to close…"
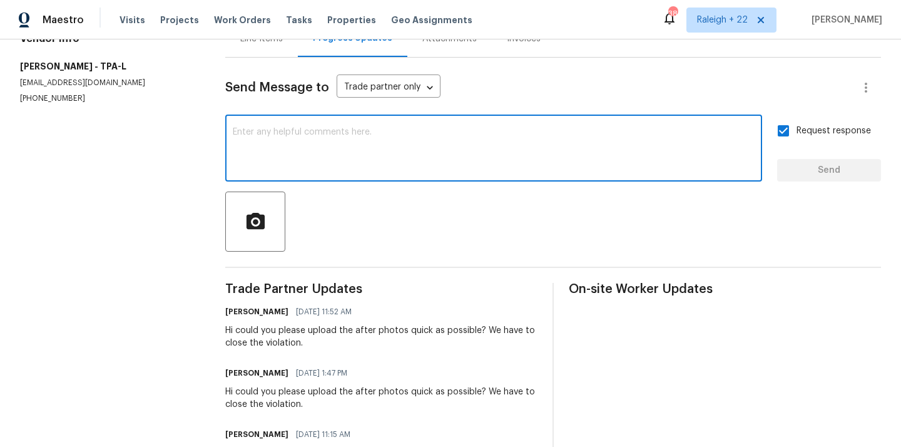
click at [345, 130] on textarea at bounding box center [494, 150] width 522 height 44
paste textarea "Hi could you please upload the after photos quick as possible? We have to close…"
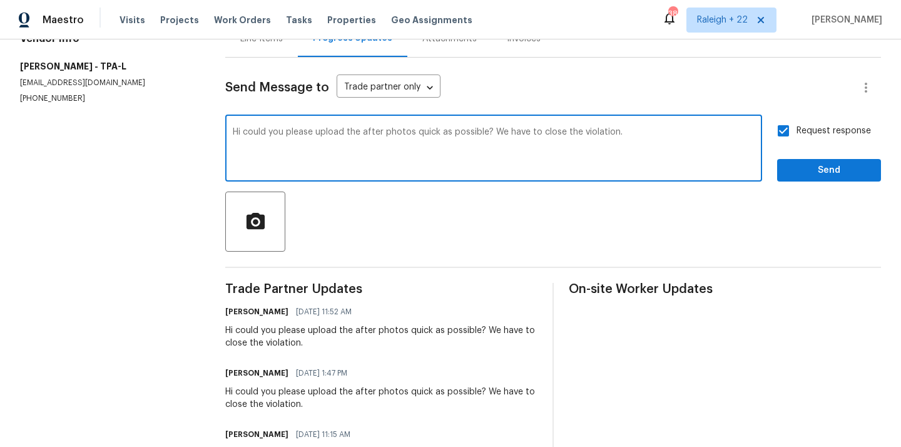
type textarea "Hi could you please upload the after photos quick as possible? We have to close…"
click at [806, 176] on span "Send" at bounding box center [829, 171] width 84 height 16
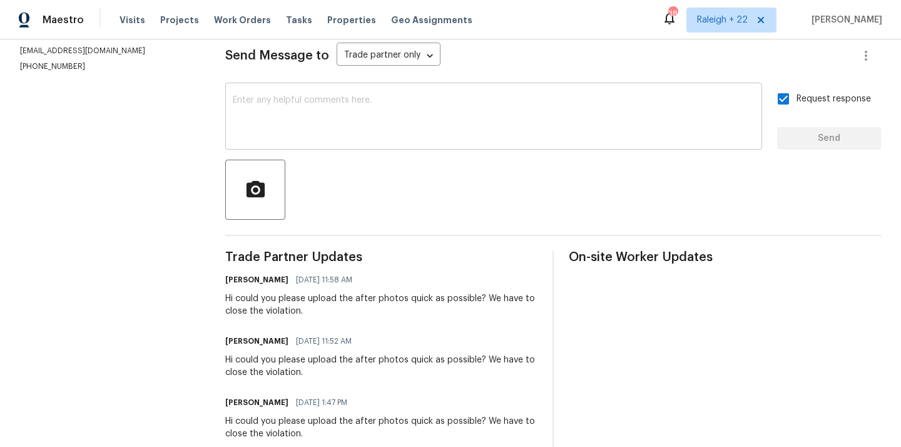
scroll to position [57, 0]
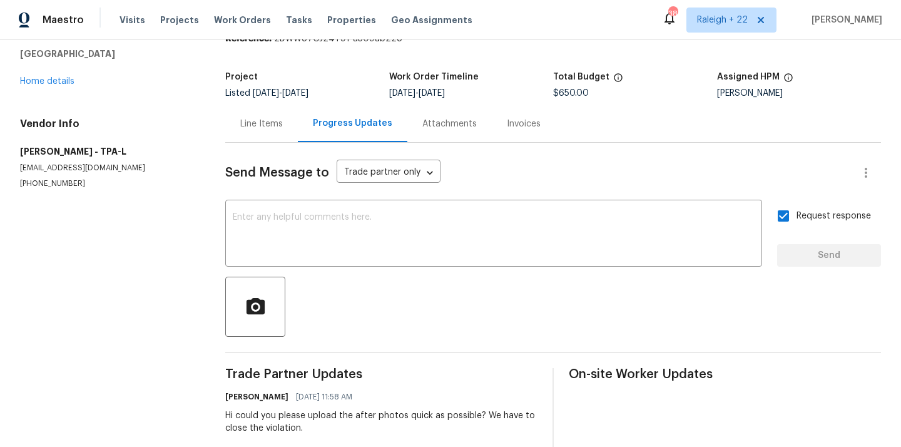
click at [241, 121] on div "Line Items" at bounding box center [261, 124] width 43 height 13
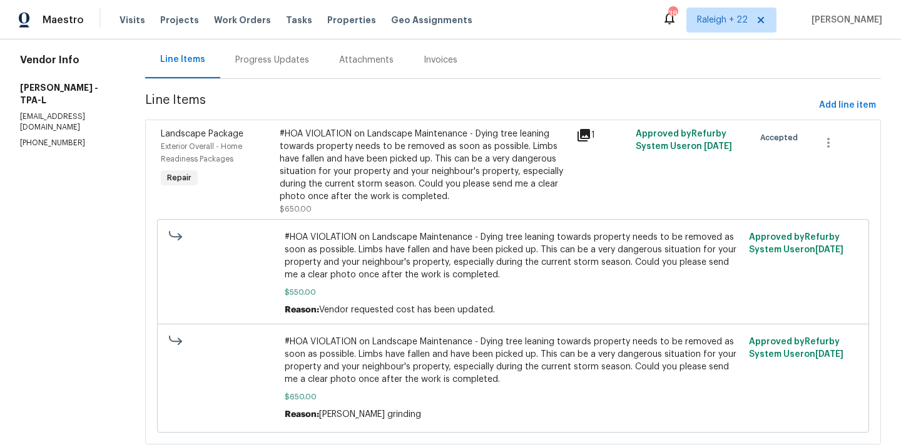
scroll to position [114, 0]
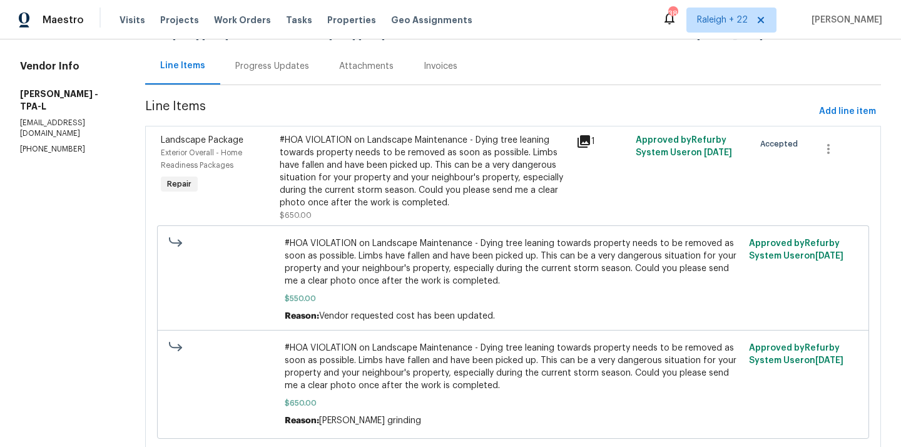
click at [309, 72] on div "Progress Updates" at bounding box center [272, 66] width 74 height 13
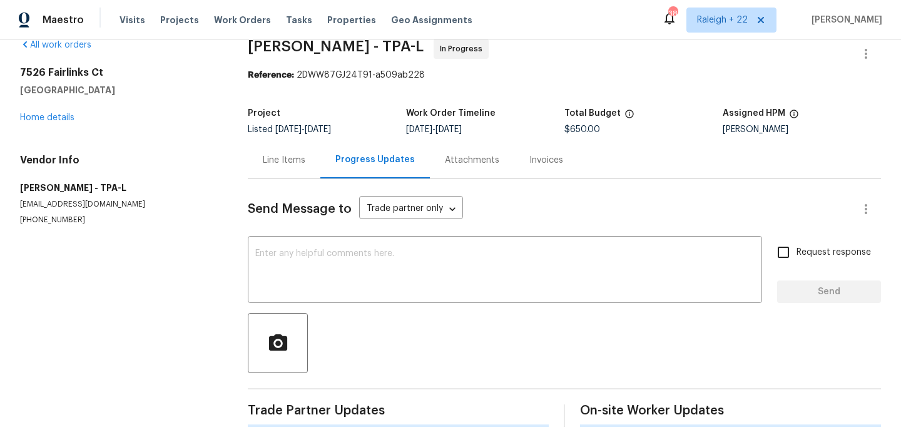
scroll to position [21, 0]
click at [283, 165] on div "Line Items" at bounding box center [284, 160] width 43 height 13
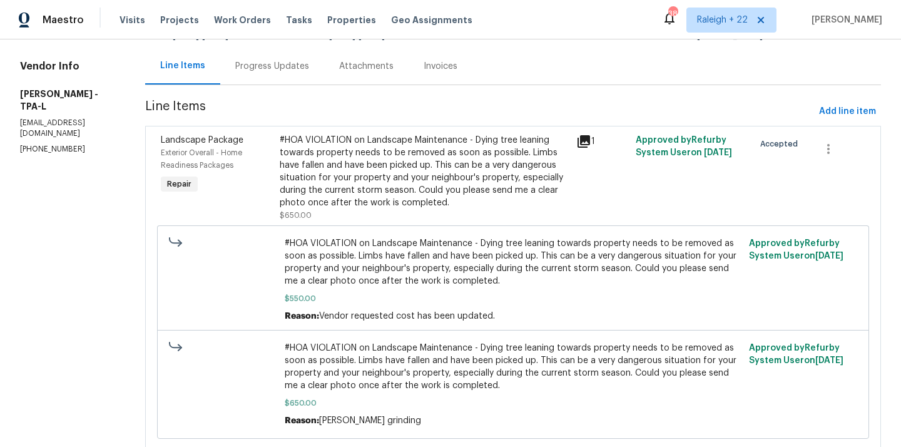
click at [309, 71] on div "Progress Updates" at bounding box center [272, 66] width 74 height 13
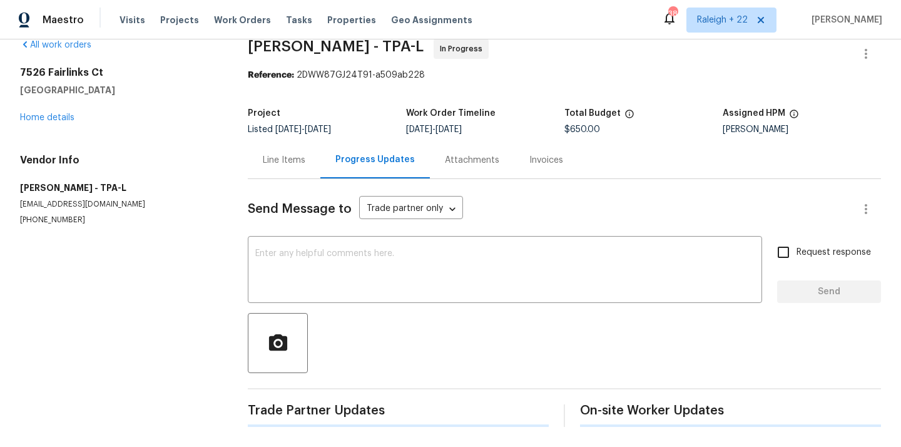
click at [288, 174] on div "Line Items" at bounding box center [284, 159] width 73 height 37
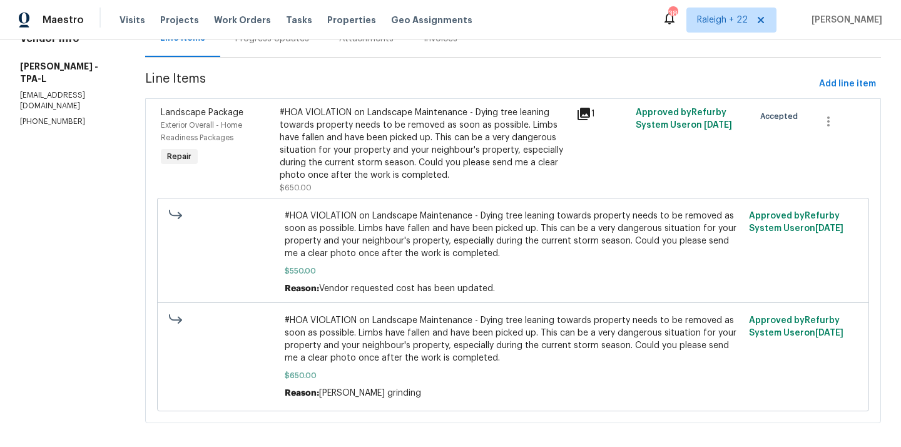
scroll to position [141, 0]
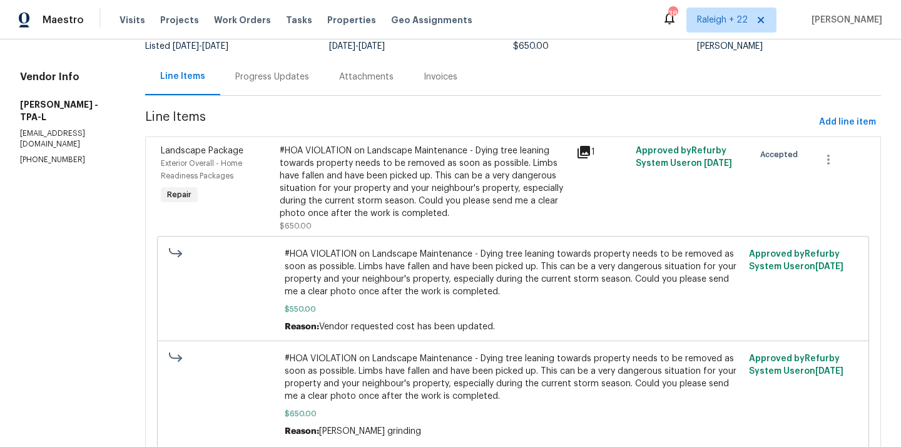
click at [324, 89] on div "Progress Updates" at bounding box center [272, 76] width 104 height 37
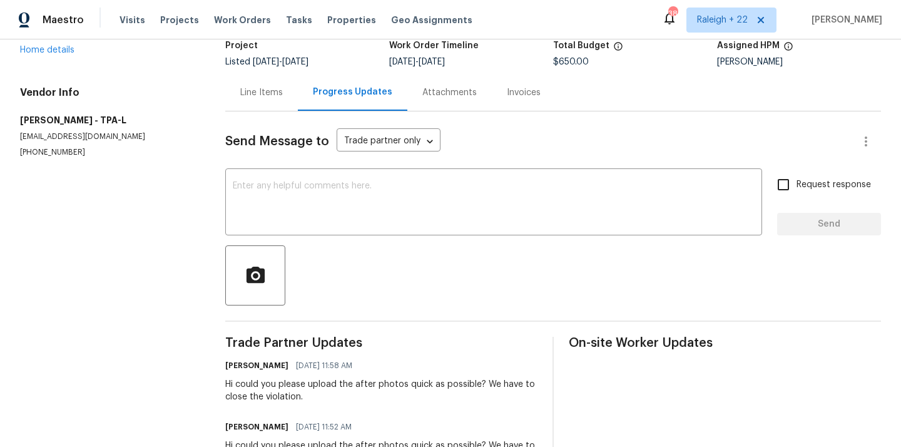
scroll to position [48, 0]
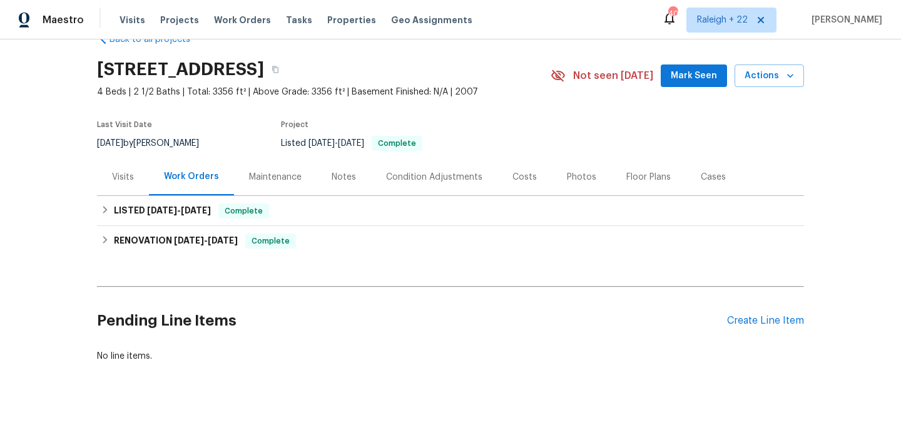
scroll to position [32, 0]
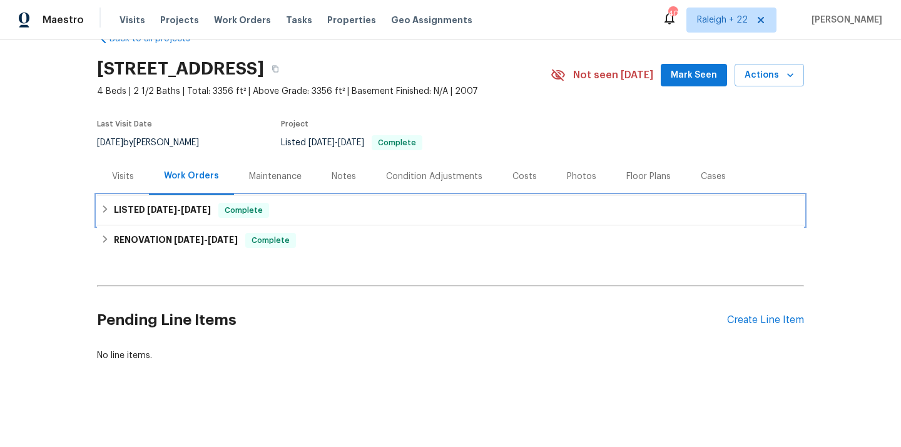
click at [104, 209] on icon at bounding box center [105, 209] width 9 height 9
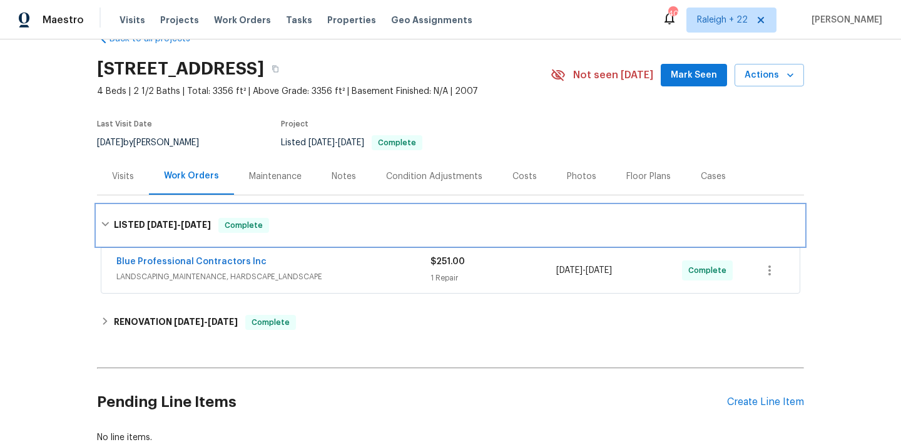
scroll to position [73, 0]
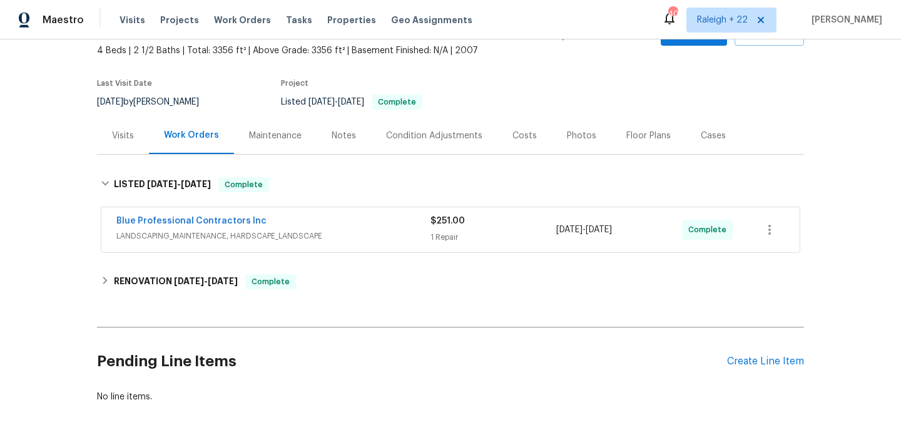
click at [222, 236] on span "LANDSCAPING_MAINTENANCE, HARDSCAPE_LANDSCAPE" at bounding box center [273, 236] width 314 height 13
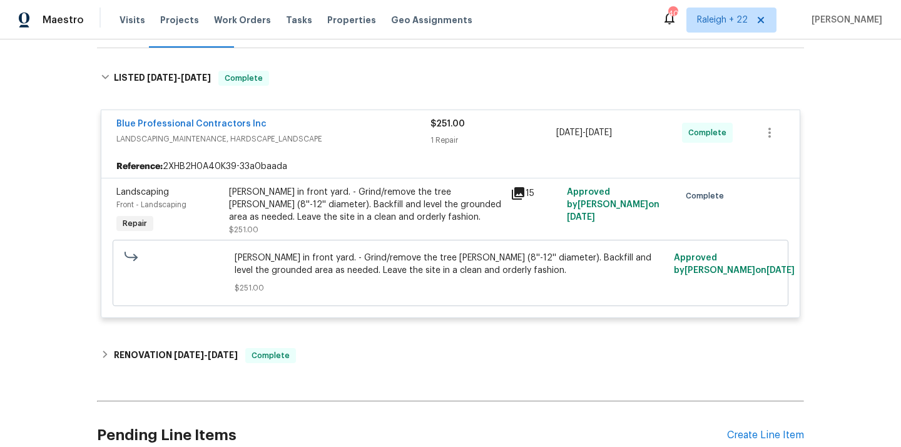
scroll to position [187, 0]
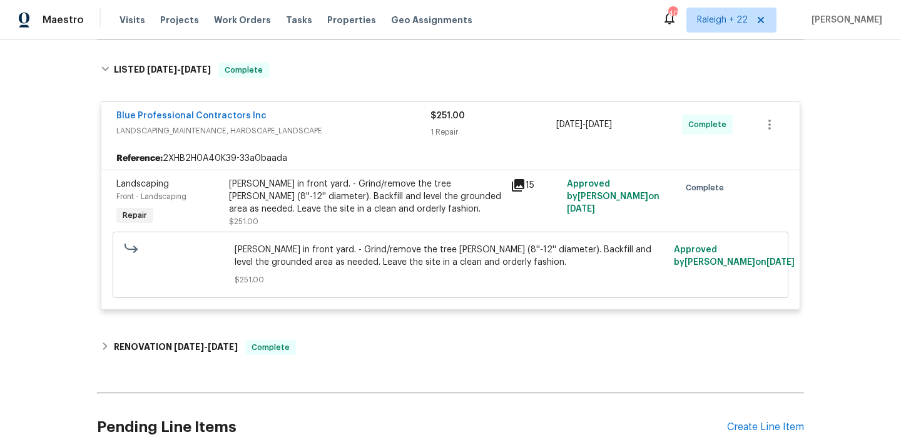
click at [359, 203] on div "Stump in front yard. - Grind/remove the tree stump (8''-12'' diameter). Backfil…" at bounding box center [366, 197] width 274 height 38
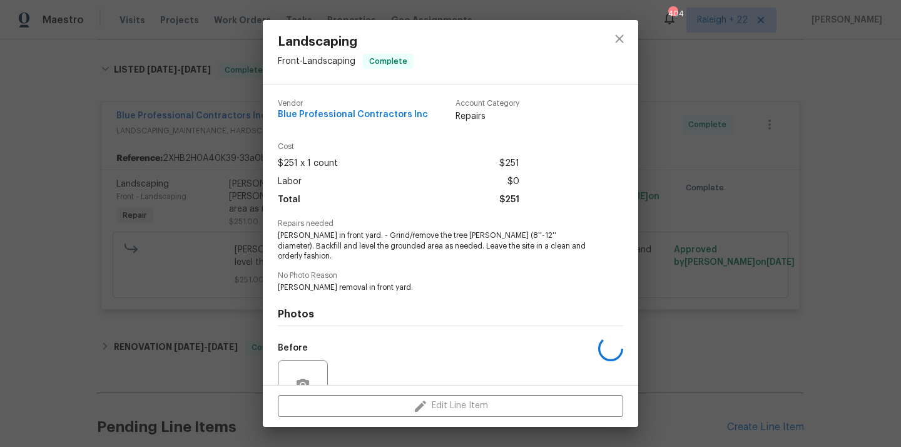
scroll to position [108, 0]
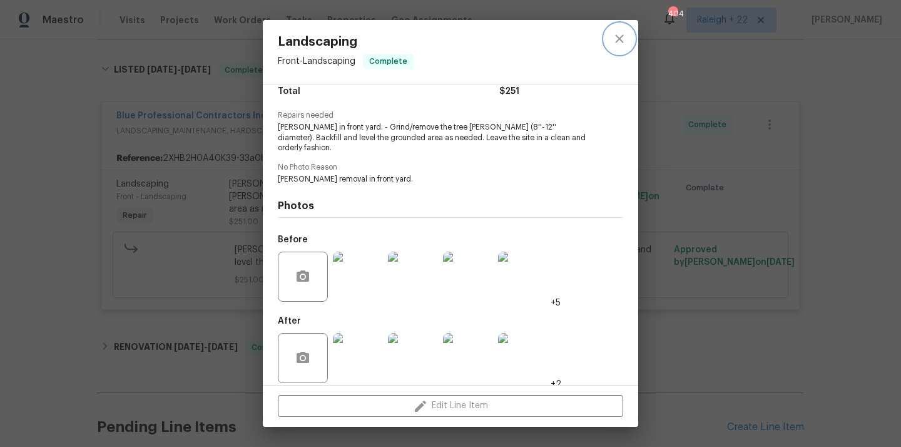
click at [619, 40] on icon "close" at bounding box center [619, 38] width 15 height 15
